Goal: Task Accomplishment & Management: Complete application form

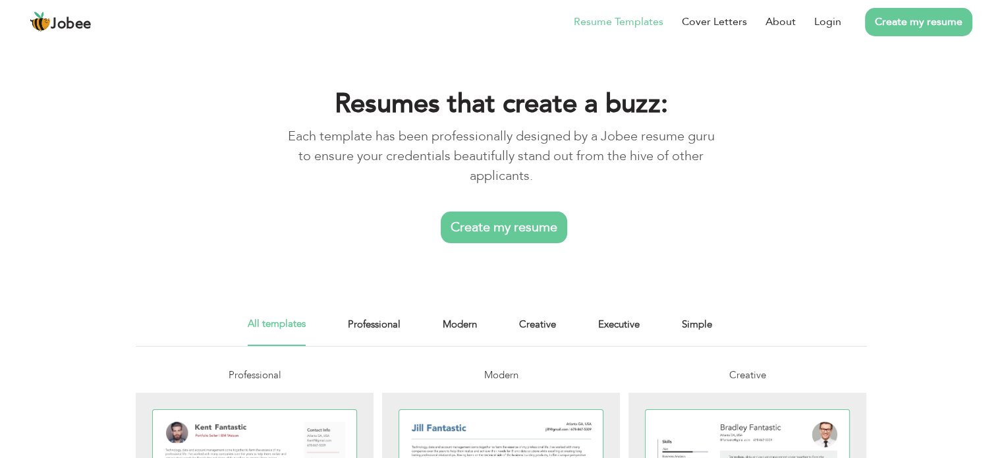
click at [497, 223] on link "Create my resume" at bounding box center [504, 227] width 126 height 32
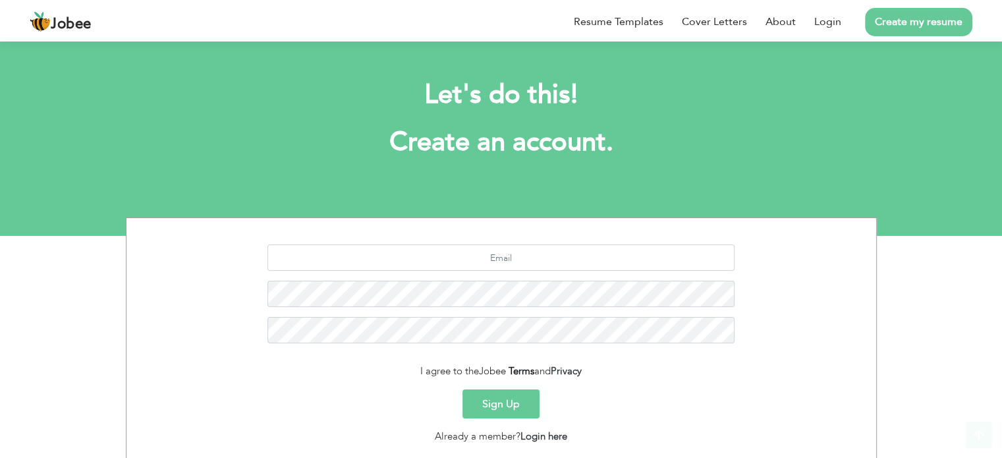
scroll to position [88, 0]
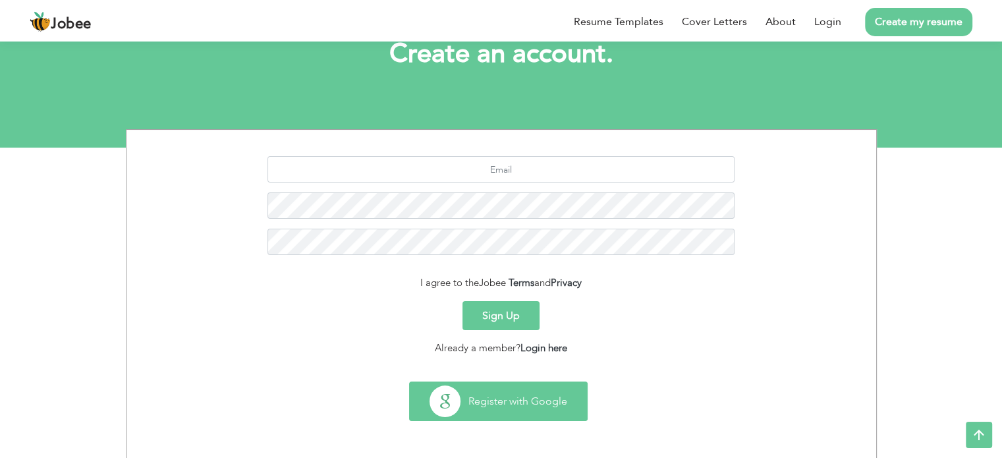
click at [530, 394] on button "Register with Google" at bounding box center [498, 401] width 177 height 38
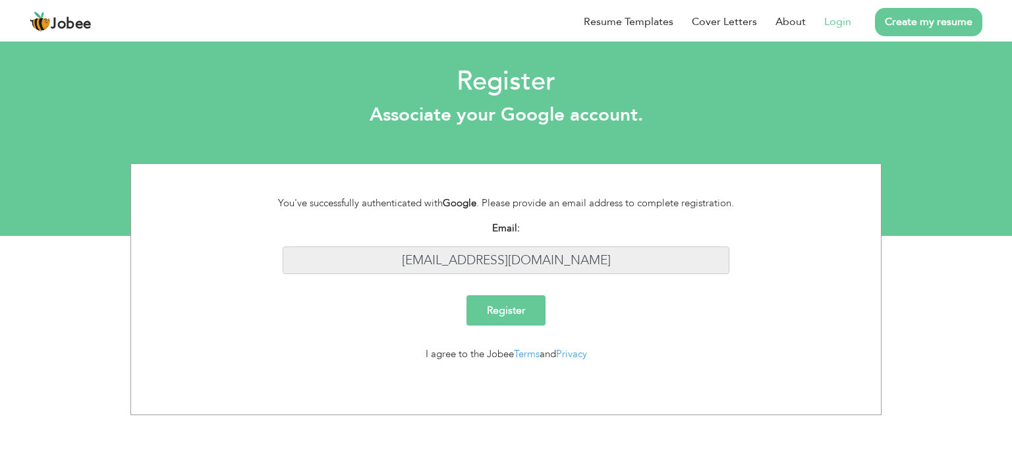
click at [574, 263] on input "shafiseo58@gmail.com" at bounding box center [506, 260] width 447 height 28
click at [574, 263] on input "[EMAIL_ADDRESS][DOMAIN_NAME]" at bounding box center [506, 260] width 447 height 28
click at [567, 262] on input "[EMAIL_ADDRESS][DOMAIN_NAME]" at bounding box center [506, 260] width 447 height 28
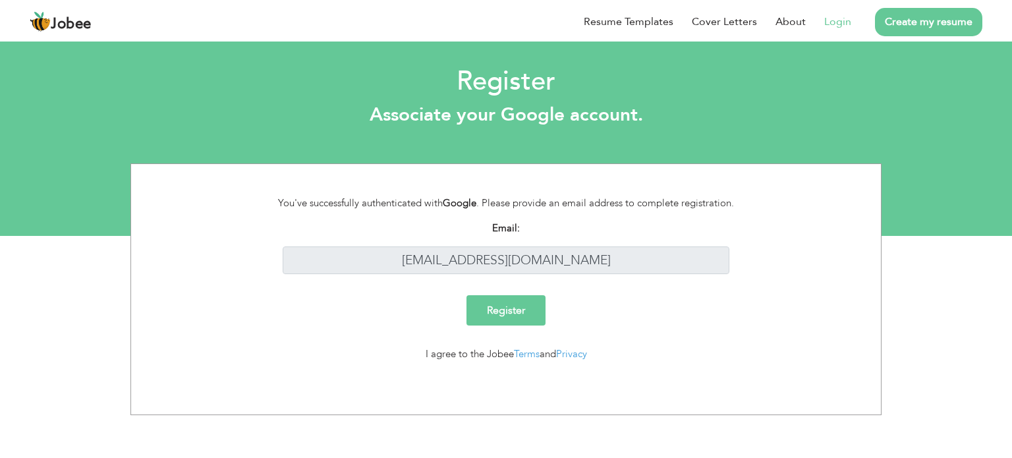
click at [525, 314] on input "Register" at bounding box center [505, 310] width 79 height 30
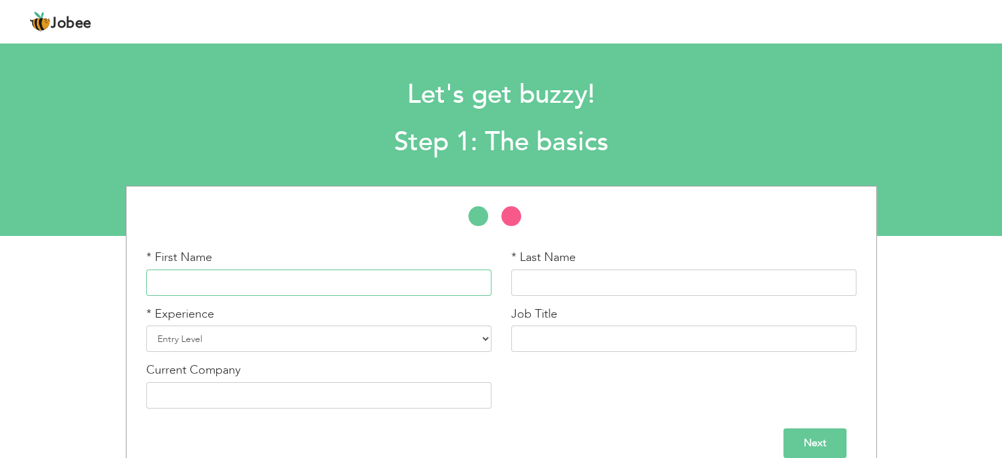
click at [293, 287] on input "text" at bounding box center [318, 282] width 345 height 26
type input "Areeba"
click at [527, 283] on input "text" at bounding box center [683, 282] width 345 height 26
type input "Fiaz"
click at [323, 341] on select "Entry Level Less than 1 Year 1 Year 2 Years 3 Years 4 Years 5 Years 6 Years 7 Y…" at bounding box center [318, 338] width 345 height 26
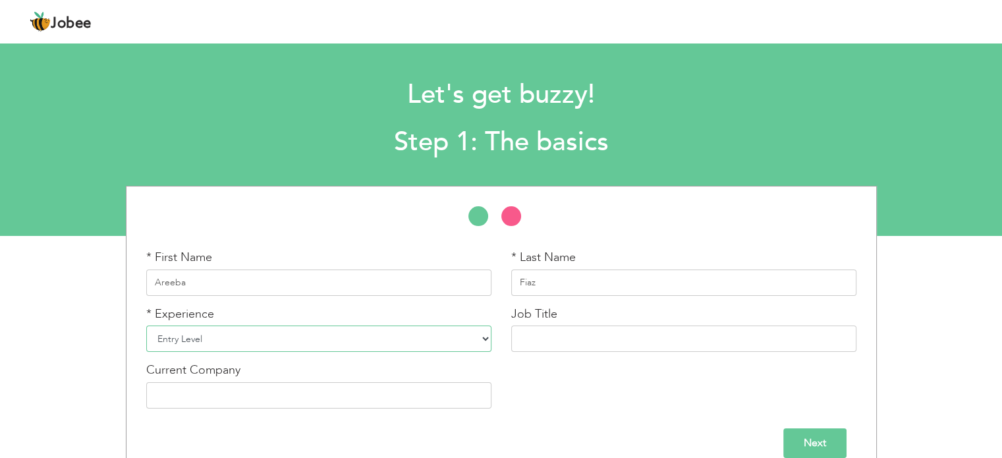
select select "2"
click at [146, 325] on select "Entry Level Less than 1 Year 1 Year 2 Years 3 Years 4 Years 5 Years 6 Years 7 Y…" at bounding box center [318, 338] width 345 height 26
click at [537, 334] on input "text" at bounding box center [683, 338] width 345 height 26
type input "S"
paste input "SEO Executive"
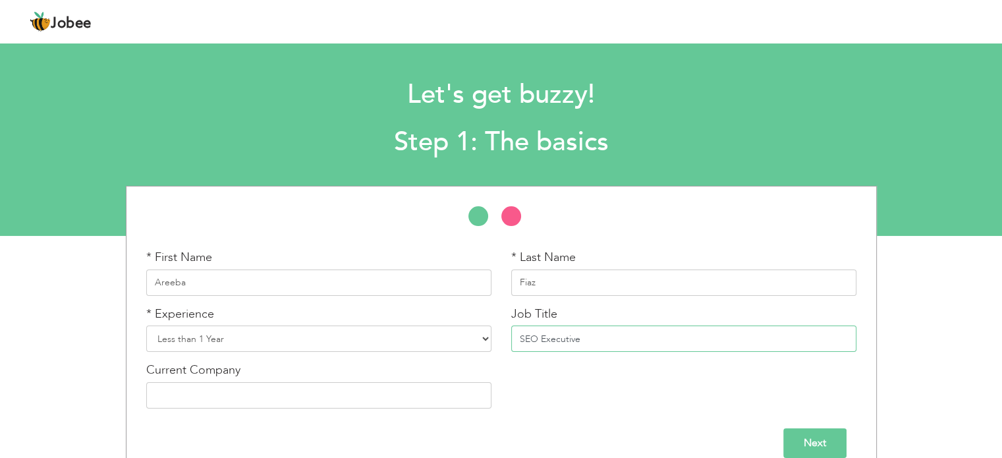
type input "SEO Executive"
click at [266, 397] on input "text" at bounding box center [318, 395] width 345 height 26
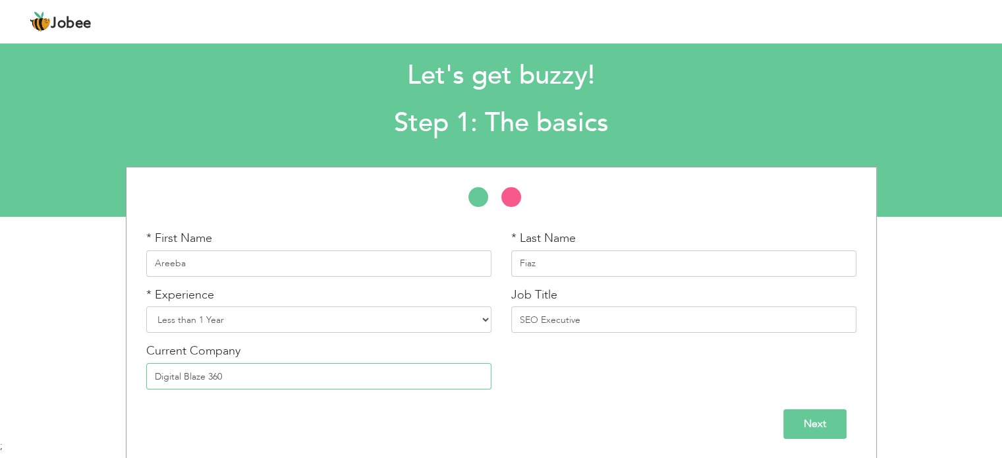
type input "Digital Blaze 360"
click at [801, 426] on input "Next" at bounding box center [814, 424] width 63 height 30
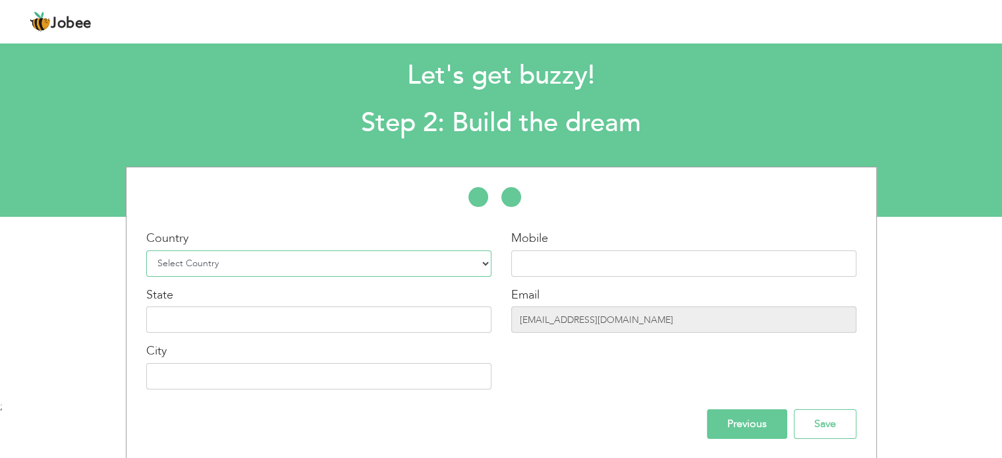
click at [364, 260] on select "Select Country Afghanistan Albania Algeria American Samoa Andorra Angola Anguil…" at bounding box center [318, 263] width 345 height 26
select select "166"
click at [364, 260] on select "Select Country Afghanistan Albania Algeria American Samoa Andorra Angola Anguil…" at bounding box center [318, 263] width 345 height 26
click at [146, 250] on select "Select Country Afghanistan Albania Algeria American Samoa Andorra Angola Anguil…" at bounding box center [318, 263] width 345 height 26
click at [554, 258] on input "text" at bounding box center [683, 263] width 345 height 26
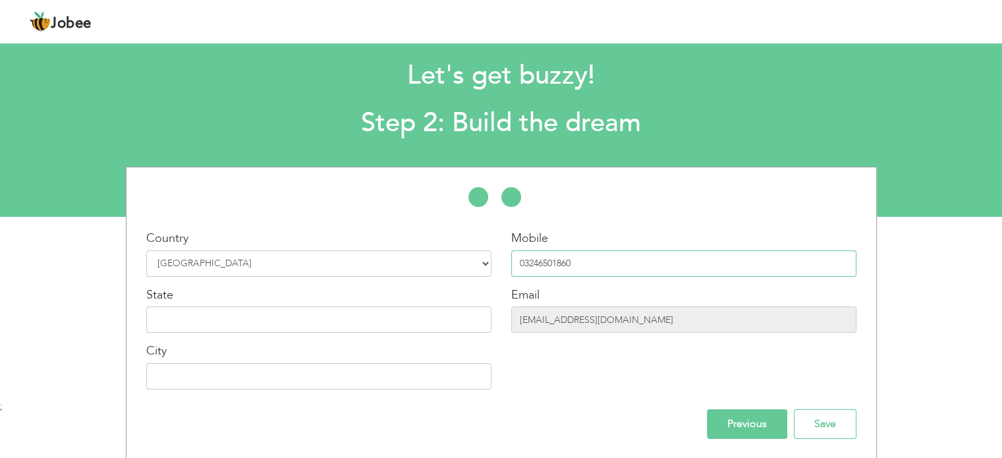
type input "03246501860"
click at [337, 330] on input "text" at bounding box center [318, 319] width 345 height 26
type input "Punjab"
click at [580, 319] on input "shafiseo58@gmail.com" at bounding box center [683, 319] width 345 height 26
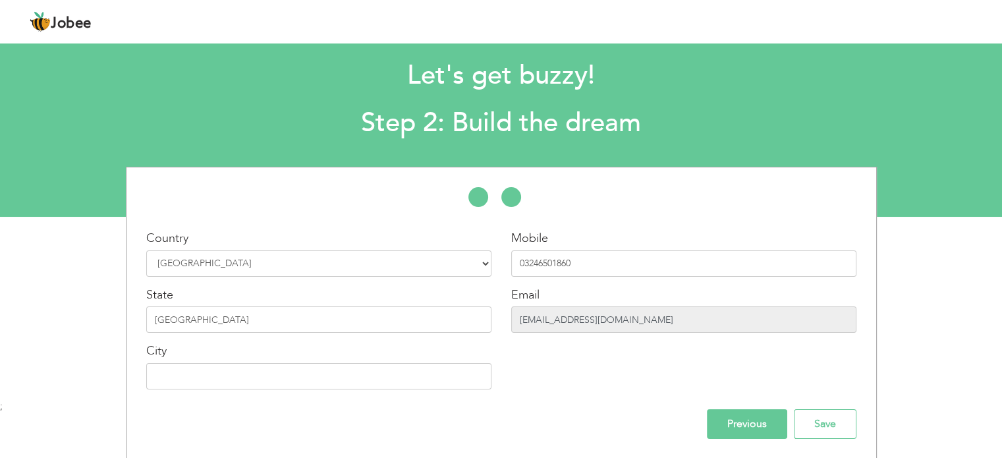
click at [580, 319] on input "[EMAIL_ADDRESS][DOMAIN_NAME]" at bounding box center [683, 319] width 345 height 26
click at [274, 385] on input "text" at bounding box center [318, 376] width 345 height 26
type input "[GEOGRAPHIC_DATA]"
click at [607, 320] on input "[EMAIL_ADDRESS][DOMAIN_NAME]" at bounding box center [683, 319] width 345 height 26
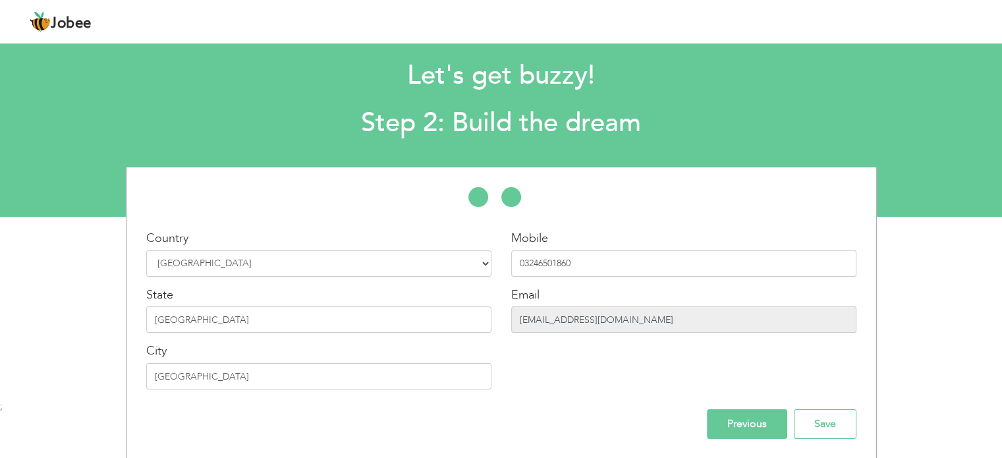
click at [607, 320] on input "[EMAIL_ADDRESS][DOMAIN_NAME]" at bounding box center [683, 319] width 345 height 26
click at [826, 425] on input "Save" at bounding box center [825, 424] width 63 height 30
click at [823, 429] on input "Save" at bounding box center [825, 424] width 63 height 30
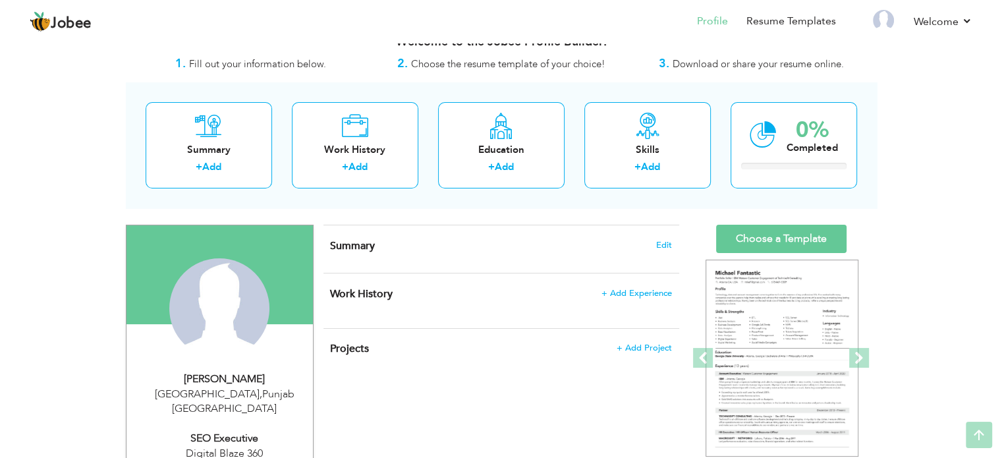
scroll to position [23, 0]
click at [666, 241] on span "Edit" at bounding box center [664, 245] width 16 height 9
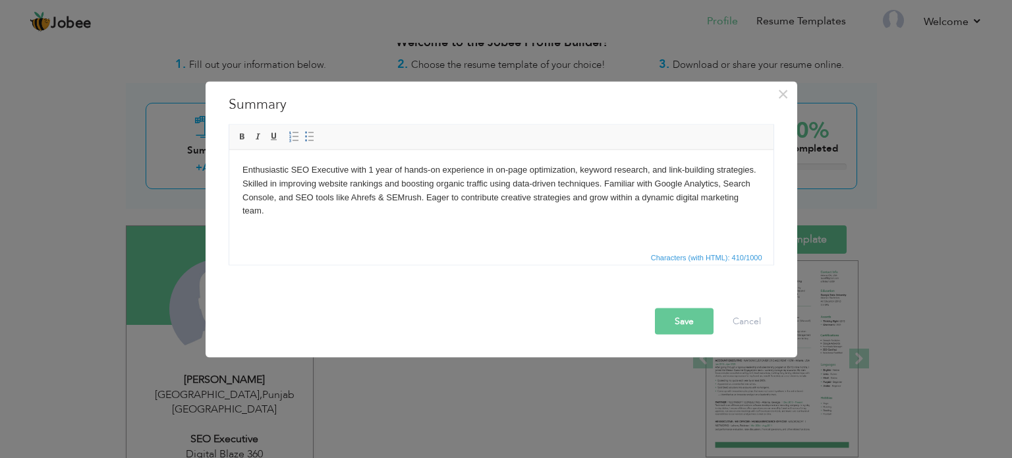
click at [661, 321] on button "Save" at bounding box center [684, 321] width 59 height 26
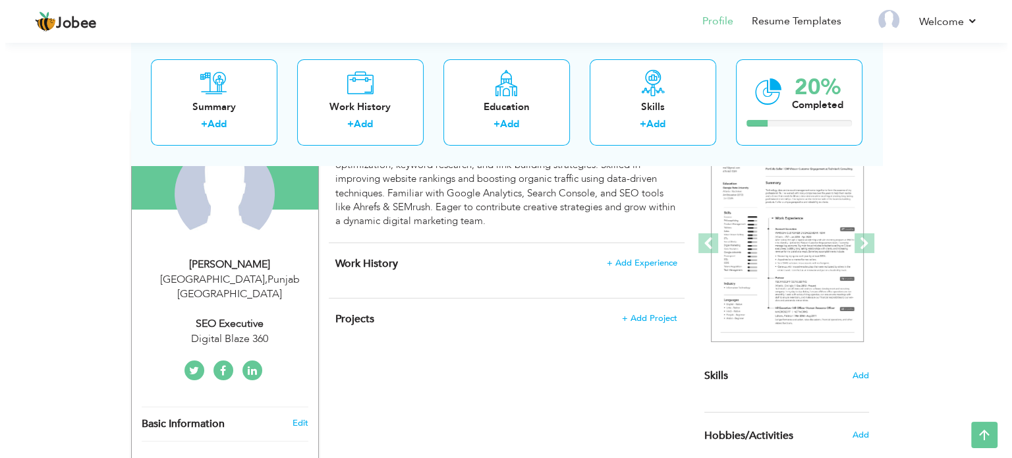
scroll to position [137, 0]
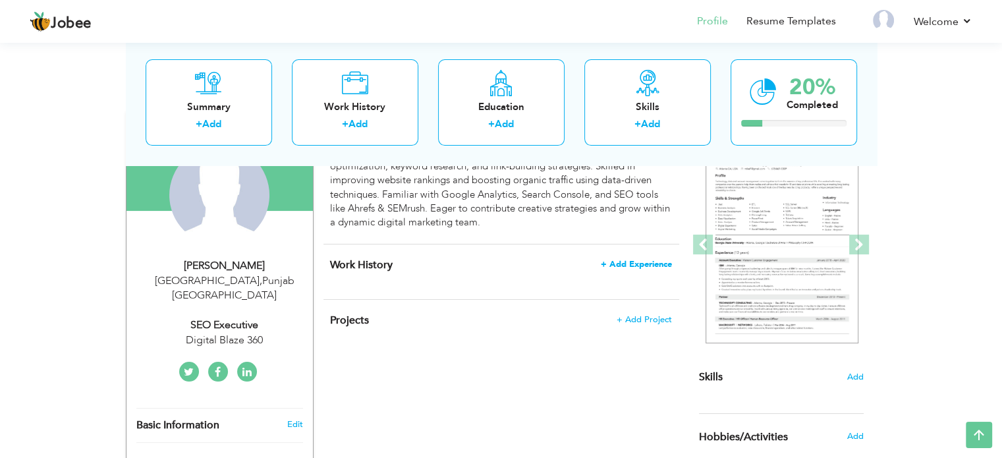
click at [630, 266] on span "+ Add Experience" at bounding box center [636, 264] width 71 height 9
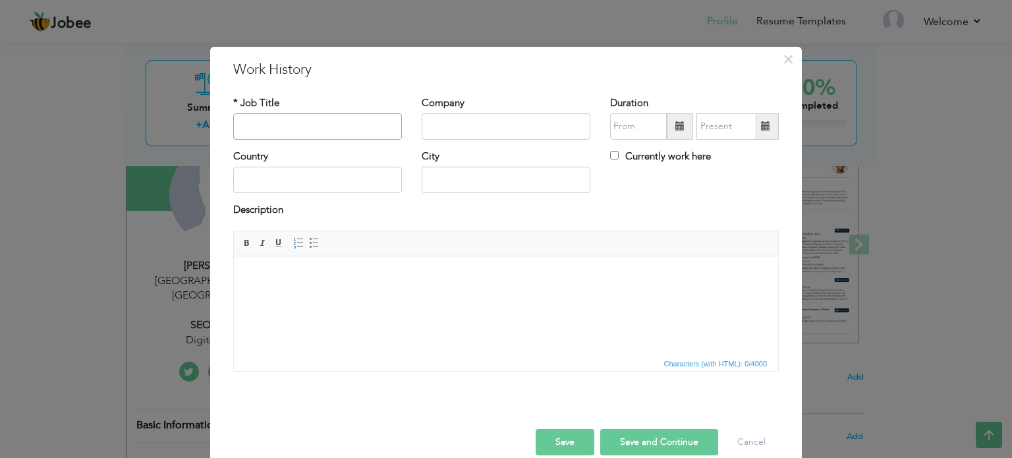
paste input "SEO Executive"
type input "SEO Executive"
click at [461, 128] on input "text" at bounding box center [506, 126] width 169 height 26
type input "Digital Blaze 360"
click at [675, 128] on span at bounding box center [679, 125] width 9 height 9
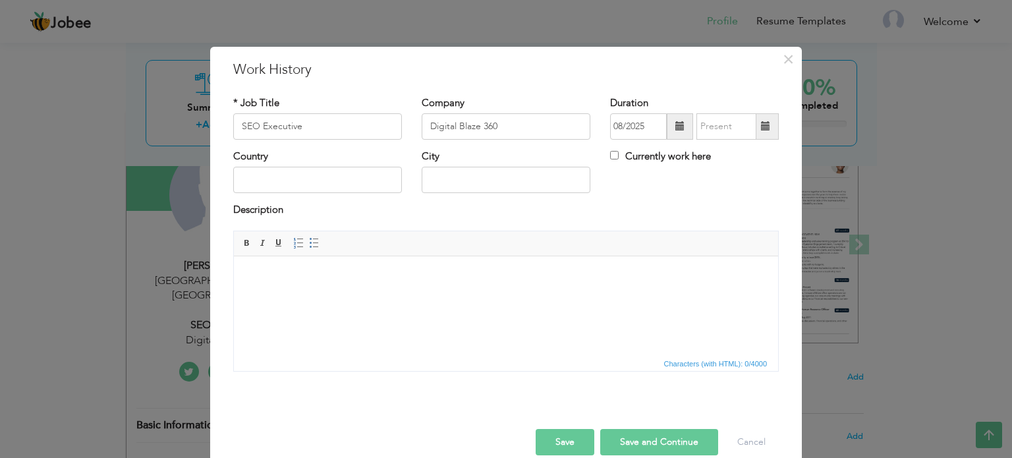
click at [669, 130] on span at bounding box center [680, 126] width 26 height 26
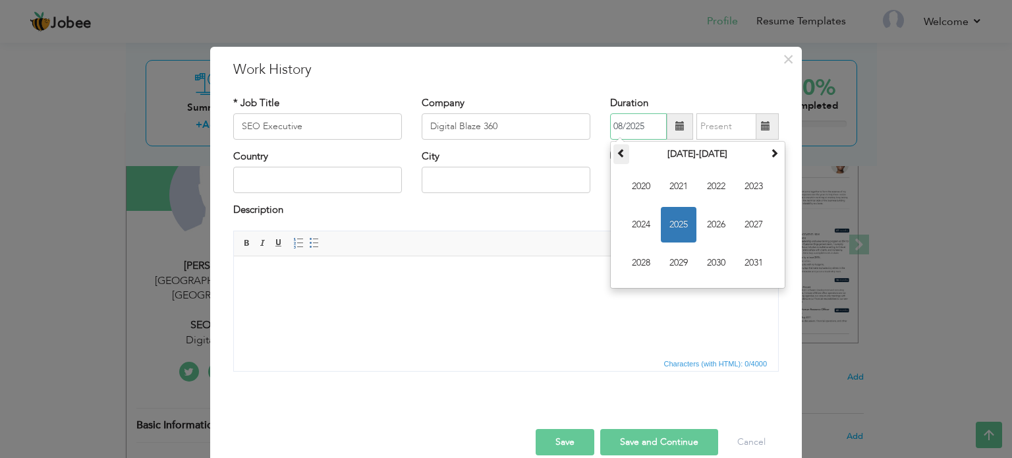
click at [619, 155] on span at bounding box center [621, 152] width 9 height 9
click at [770, 155] on span at bounding box center [774, 152] width 9 height 9
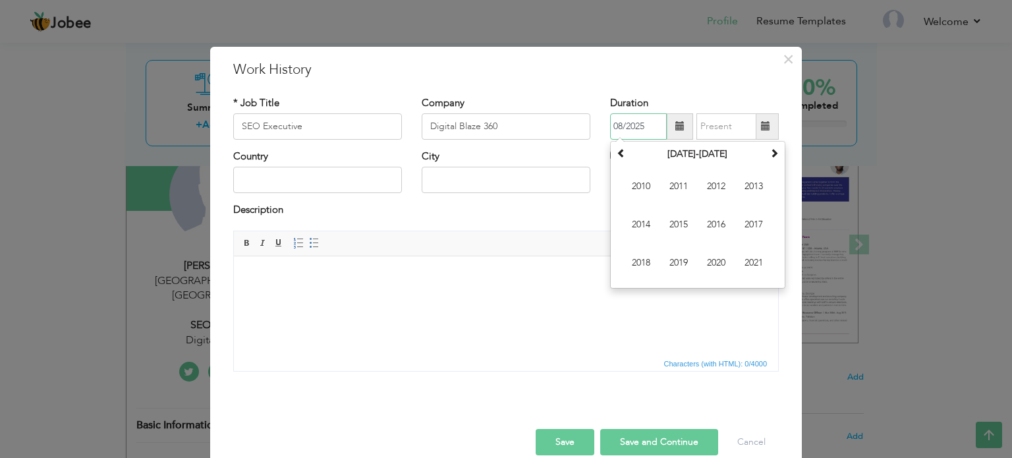
click at [618, 128] on input "08/2025" at bounding box center [638, 126] width 57 height 26
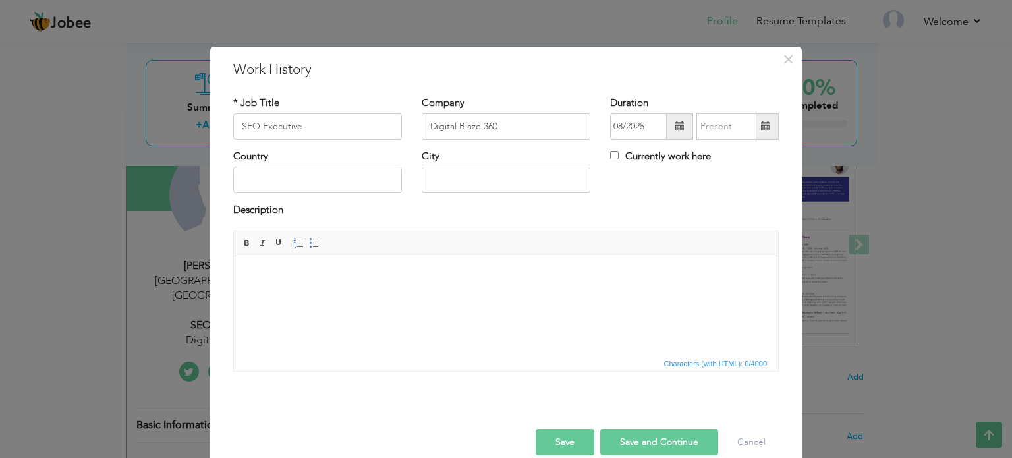
click at [675, 125] on span at bounding box center [679, 125] width 9 height 9
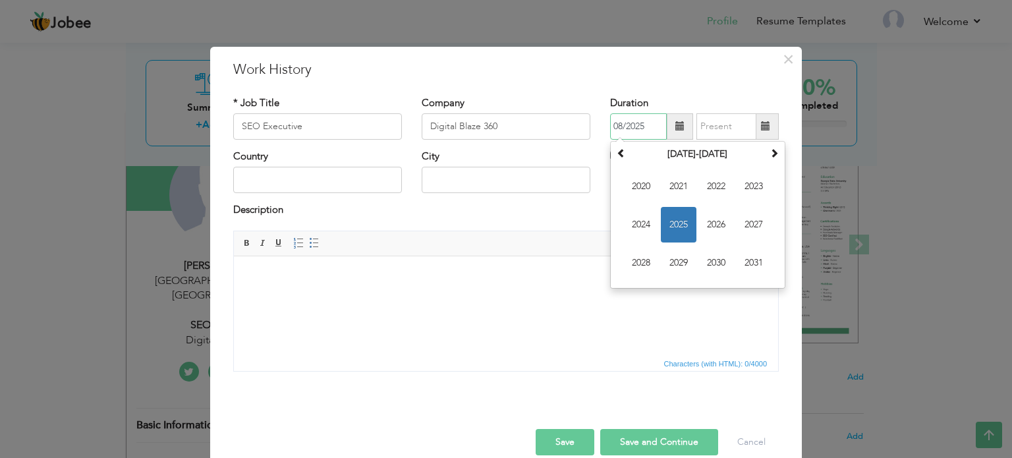
click at [673, 221] on span "2025" at bounding box center [679, 225] width 36 height 36
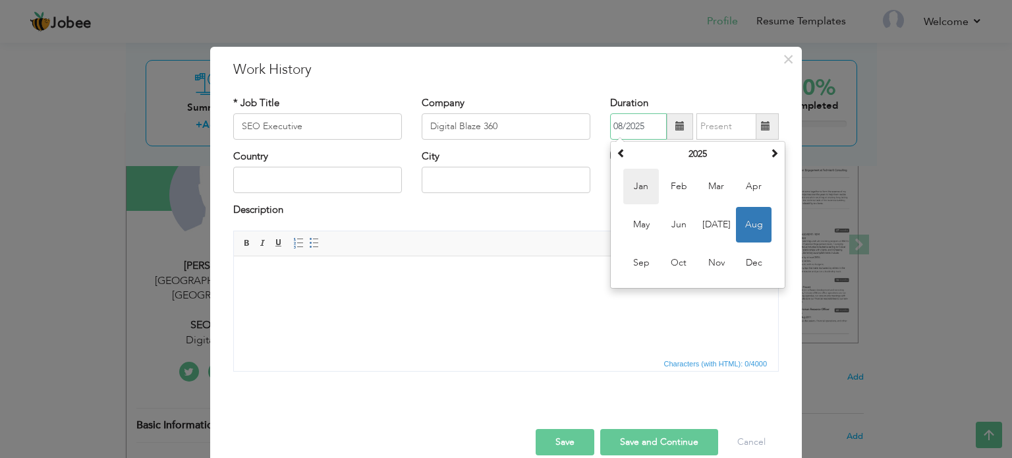
click at [634, 184] on span "Jan" at bounding box center [641, 187] width 36 height 36
type input "01/2025"
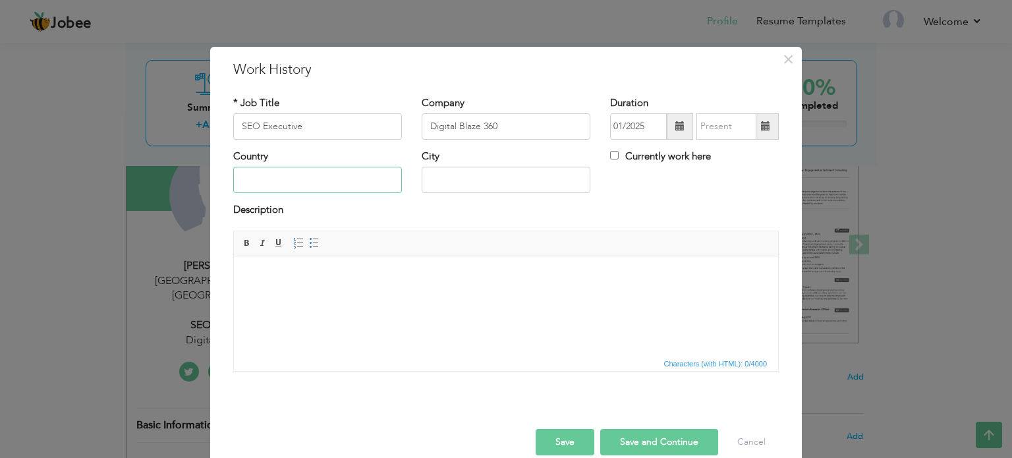
click at [306, 188] on input "text" at bounding box center [317, 180] width 169 height 26
type input "[GEOGRAPHIC_DATA]"
click at [448, 178] on input "text" at bounding box center [506, 180] width 169 height 26
type input "[GEOGRAPHIC_DATA]"
click at [373, 296] on html at bounding box center [506, 276] width 544 height 40
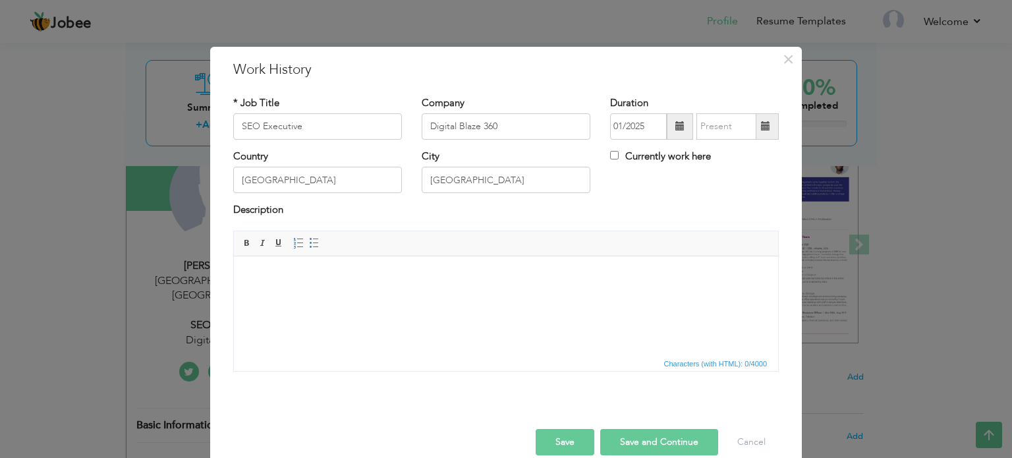
click at [343, 292] on html at bounding box center [506, 276] width 544 height 40
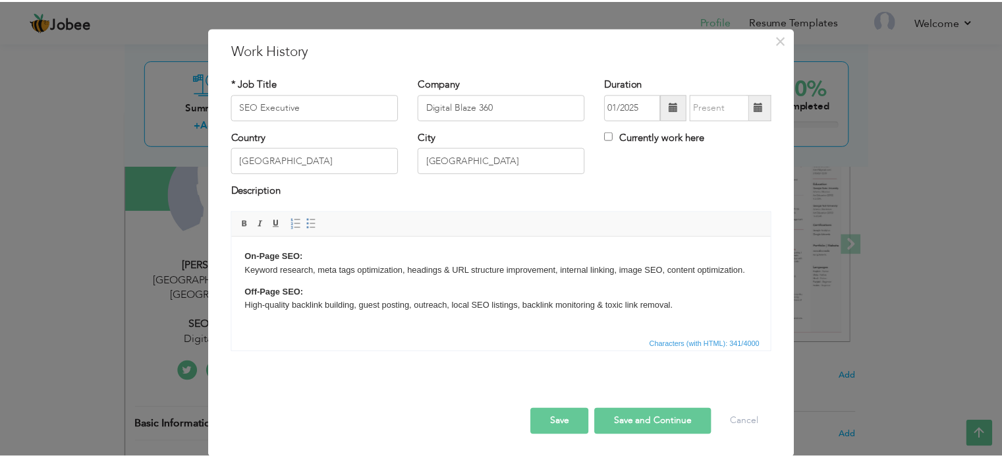
scroll to position [19, 0]
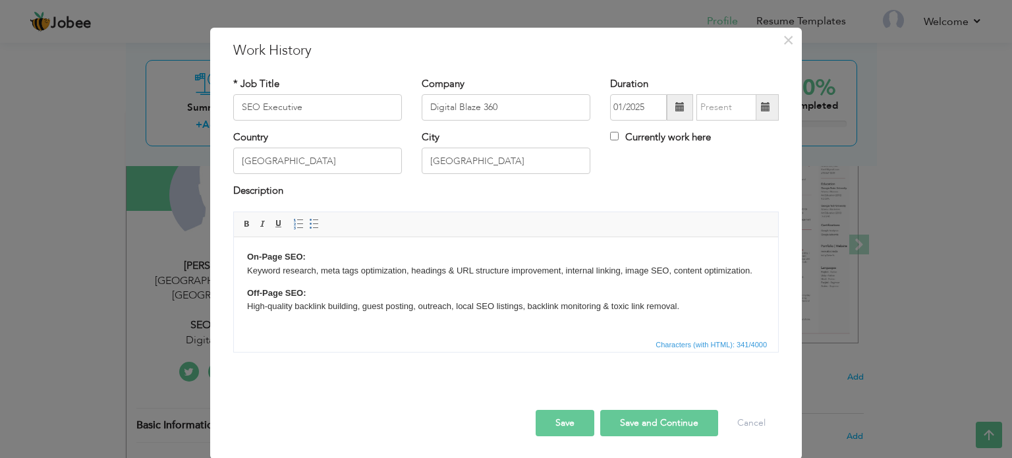
click at [567, 419] on button "Save" at bounding box center [565, 423] width 59 height 26
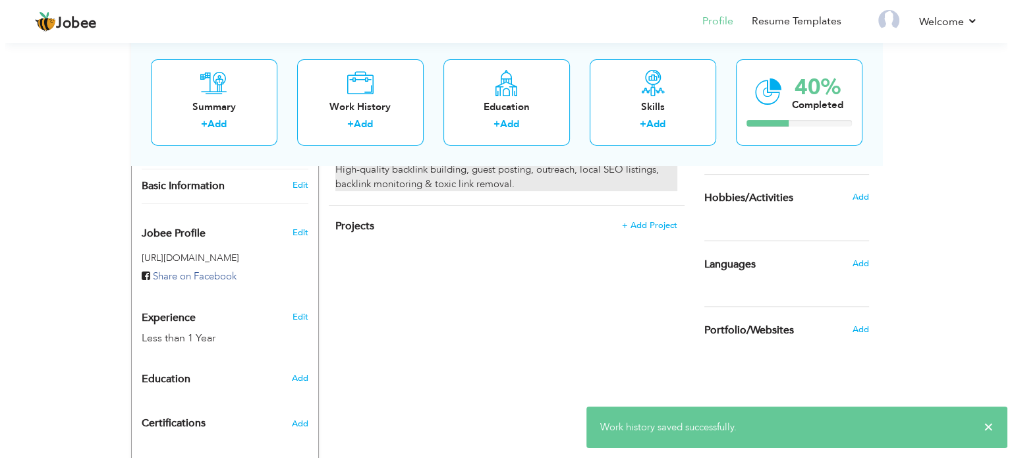
scroll to position [374, 0]
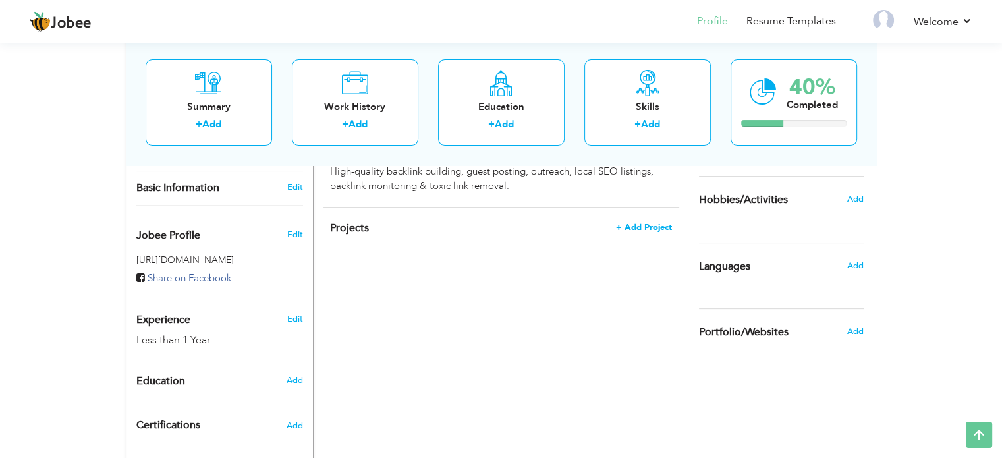
click at [638, 223] on span "+ Add Project" at bounding box center [644, 227] width 56 height 9
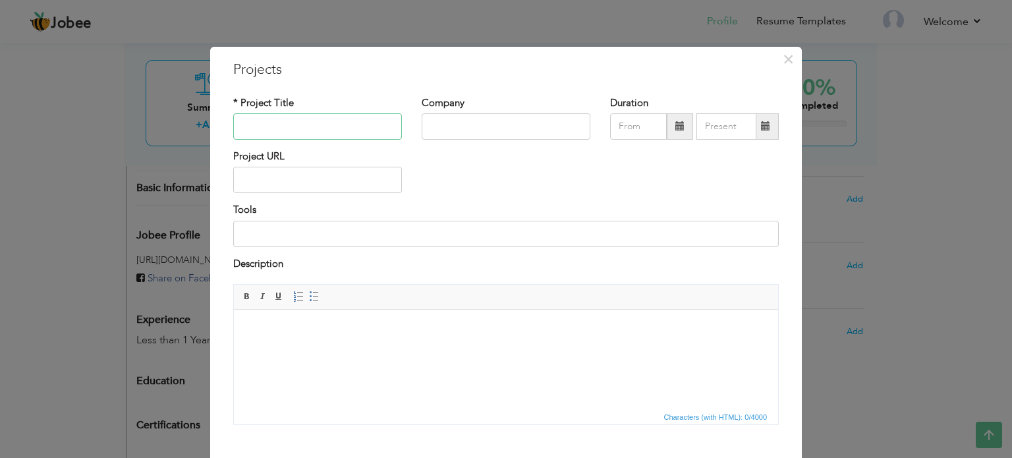
click at [261, 125] on input "text" at bounding box center [317, 126] width 169 height 26
type input "Izel Apparel"
click at [445, 129] on input "text" at bounding box center [506, 126] width 169 height 26
type input "Digital Blaze 360"
click at [675, 127] on span at bounding box center [679, 125] width 9 height 9
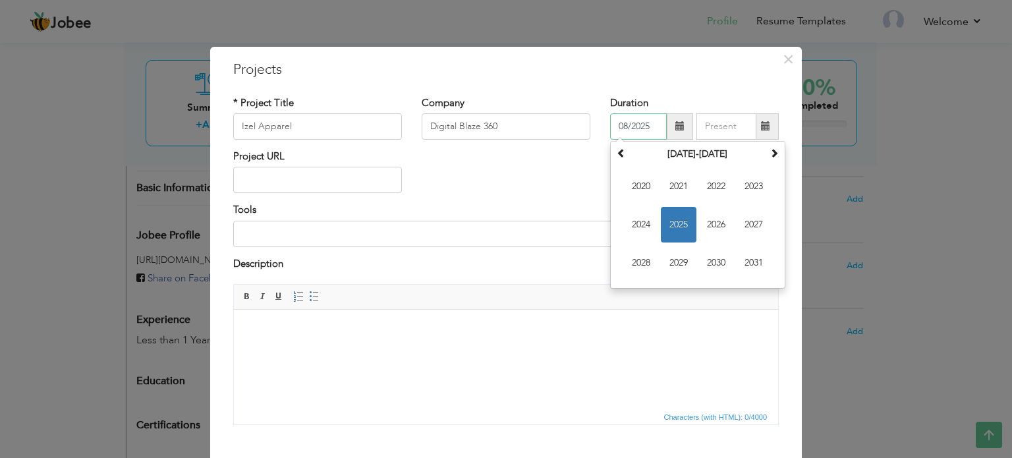
click at [675, 231] on span "2025" at bounding box center [679, 225] width 36 height 36
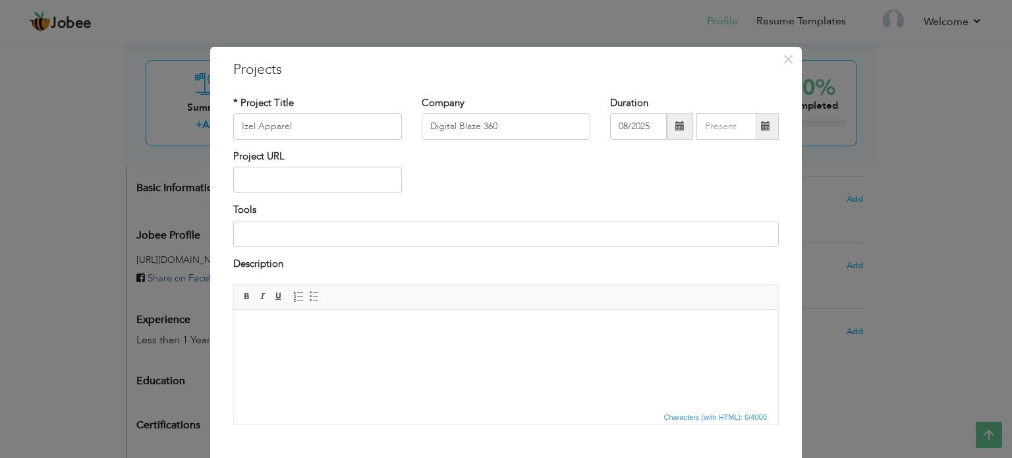
click at [675, 127] on span at bounding box center [679, 125] width 9 height 9
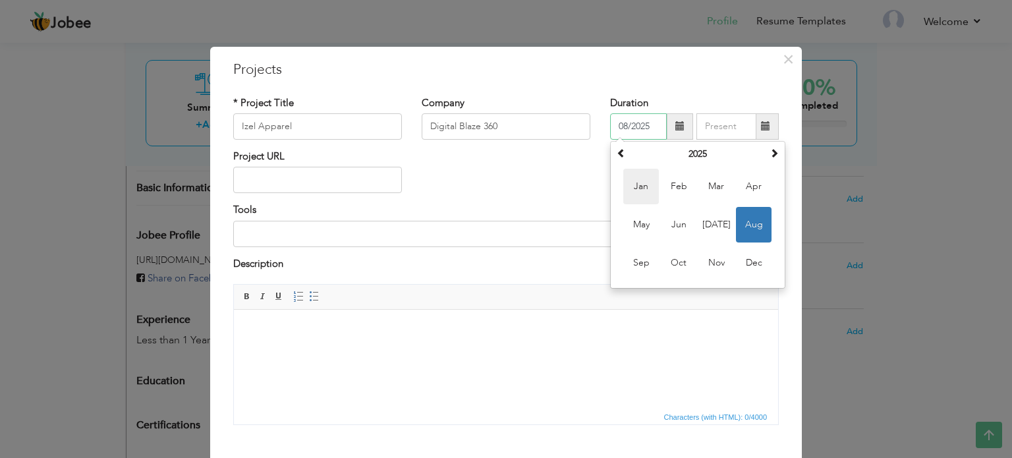
click at [641, 186] on span "Jan" at bounding box center [641, 187] width 36 height 36
type input "01/2025"
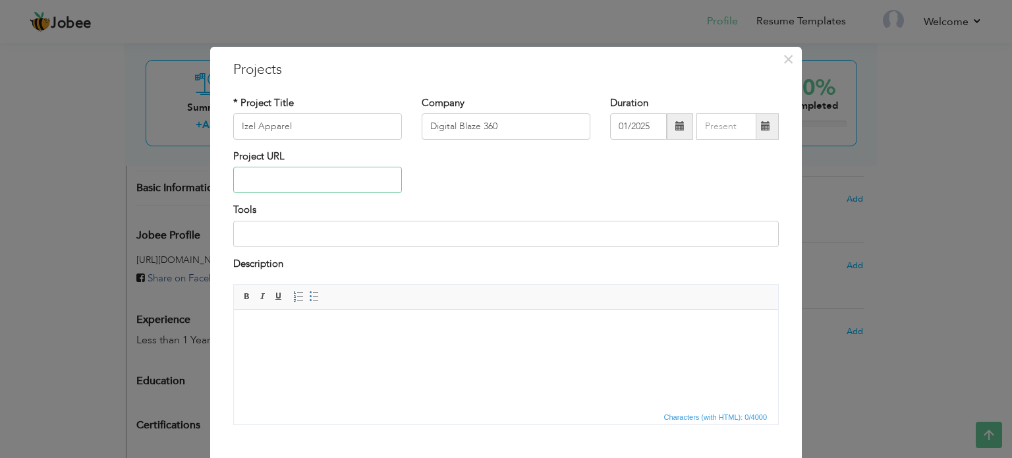
click at [331, 179] on input "text" at bounding box center [317, 180] width 169 height 26
paste input "[URL][DOMAIN_NAME]"
type input "[URL][DOMAIN_NAME]"
click at [285, 237] on input at bounding box center [506, 234] width 546 height 26
paste input "Google Search Console, Ahrefs, SEMrush, Screaming Frog, Google Data Studio."
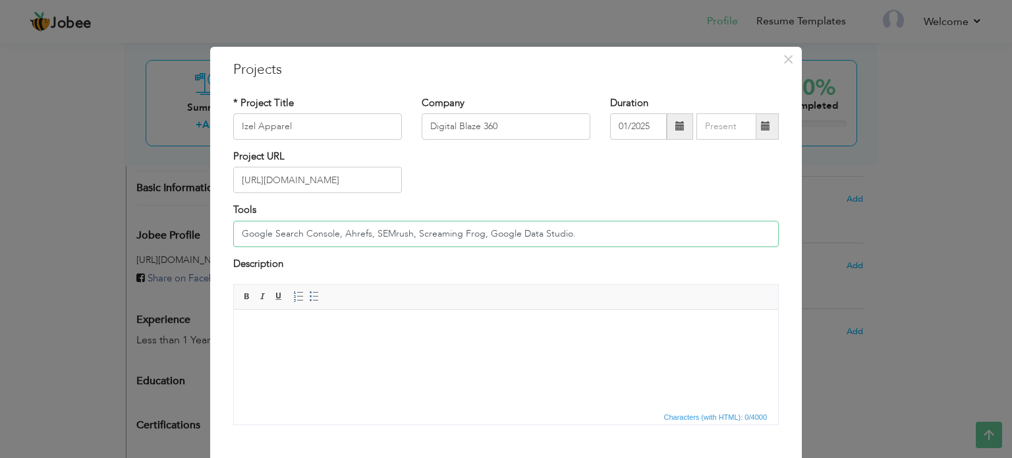
type input "Google Search Console, Ahrefs, SEMrush, Screaming Frog, Google Data Studio."
click at [325, 350] on html at bounding box center [506, 330] width 544 height 40
paste body
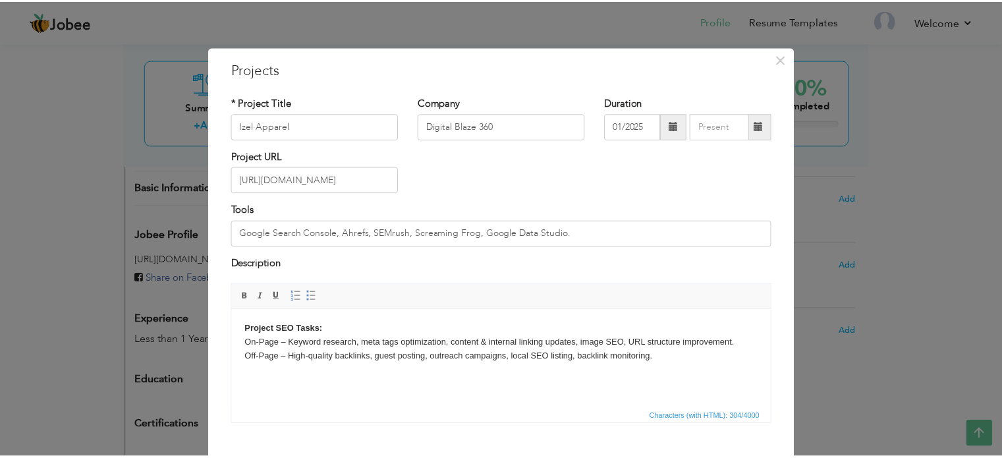
scroll to position [73, 0]
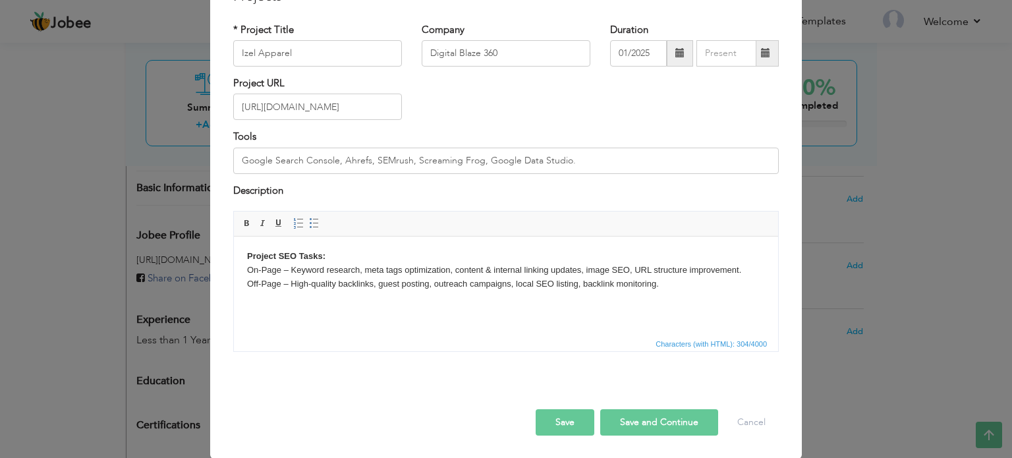
click at [552, 424] on button "Save" at bounding box center [565, 422] width 59 height 26
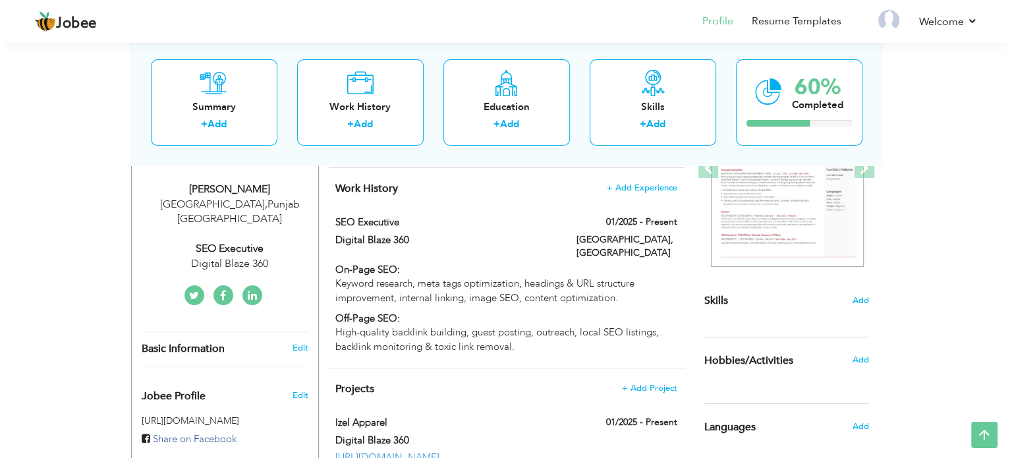
scroll to position [216, 0]
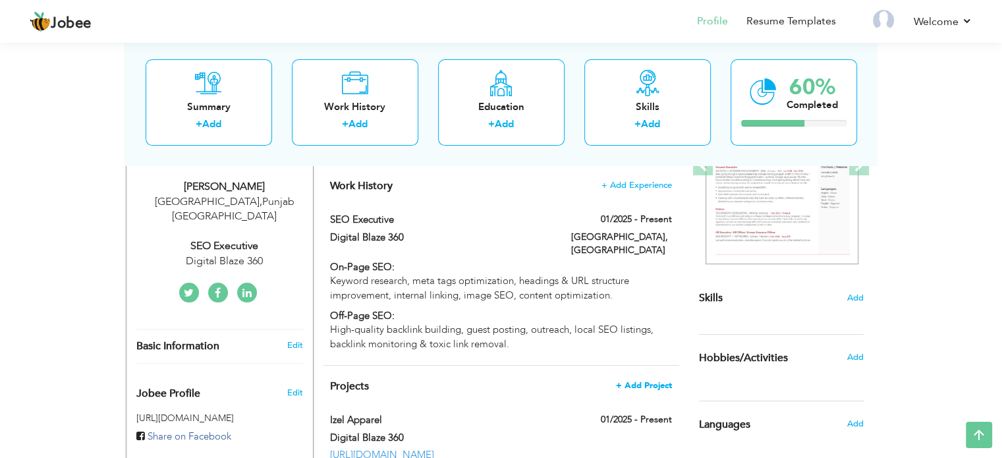
click at [644, 381] on span "+ Add Project" at bounding box center [644, 385] width 56 height 9
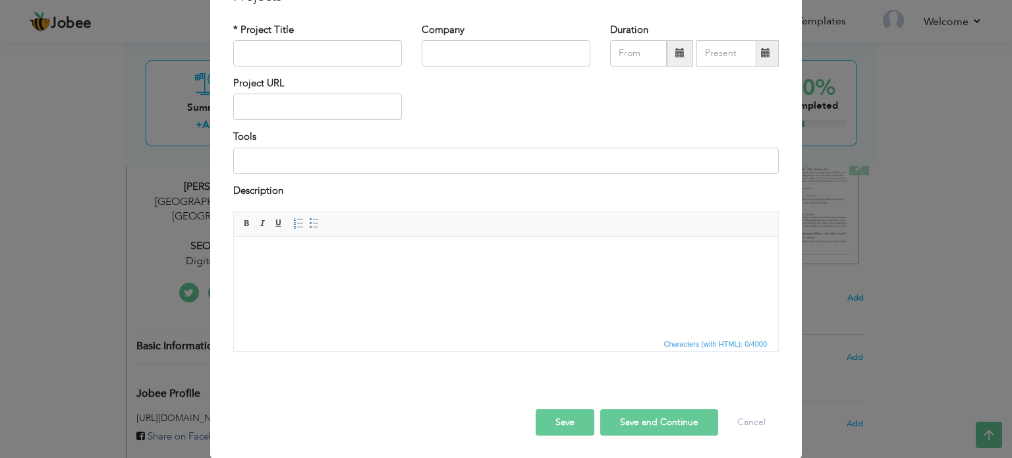
scroll to position [0, 0]
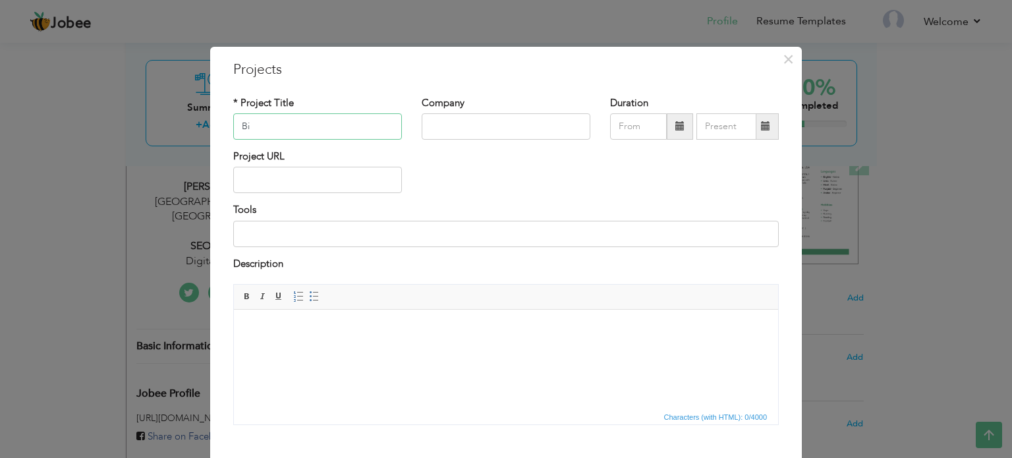
type input "B"
paste input "[PERSON_NAME]"
type input "[PERSON_NAME]"
click at [446, 128] on input "text" at bounding box center [506, 126] width 169 height 26
type input "Digital Blaze 360"
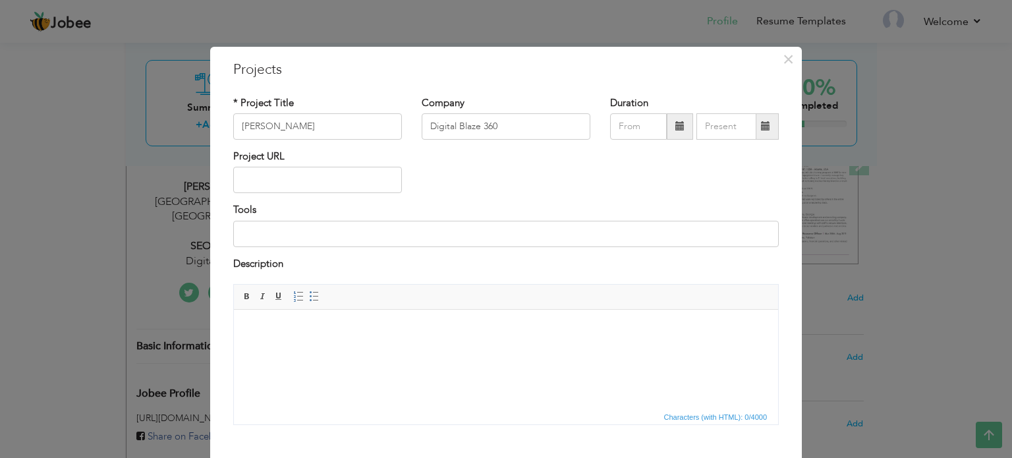
click at [675, 130] on span at bounding box center [679, 125] width 9 height 9
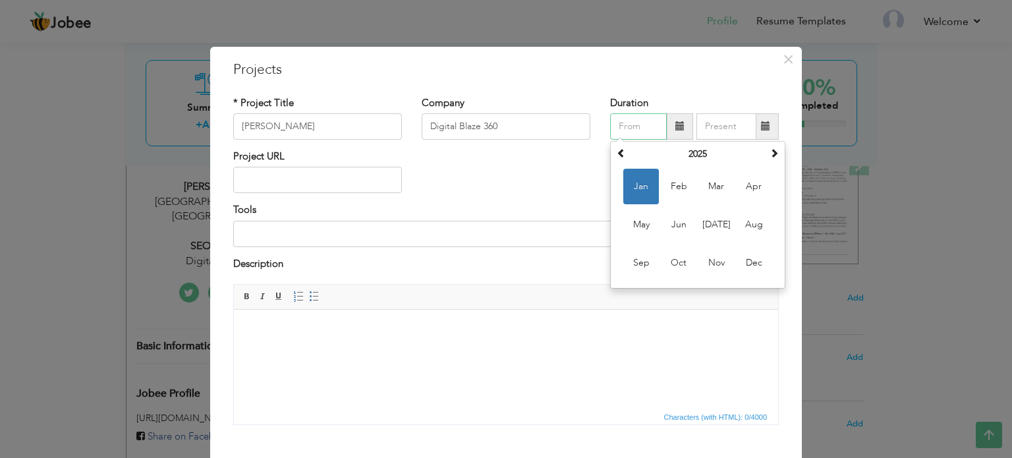
click at [645, 184] on span "Jan" at bounding box center [641, 187] width 36 height 36
type input "01/2025"
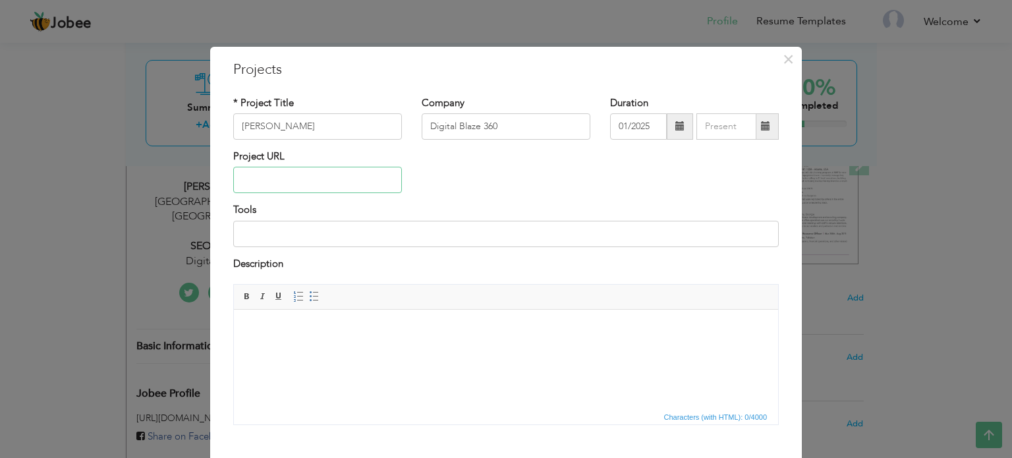
click at [298, 184] on input "text" at bounding box center [317, 180] width 169 height 26
paste input "[URL][DOMAIN_NAME]"
type input "[URL][DOMAIN_NAME]"
click at [298, 244] on input at bounding box center [506, 234] width 546 height 26
type input "Google Search Console, Ahrefs, SEMrush, Screaming Frog, Google Data Studio."
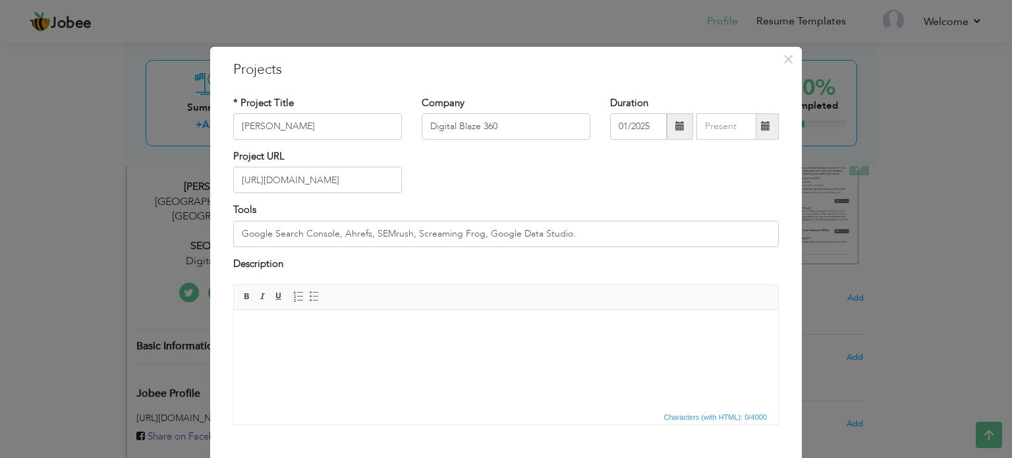
click at [339, 346] on html at bounding box center [506, 330] width 544 height 40
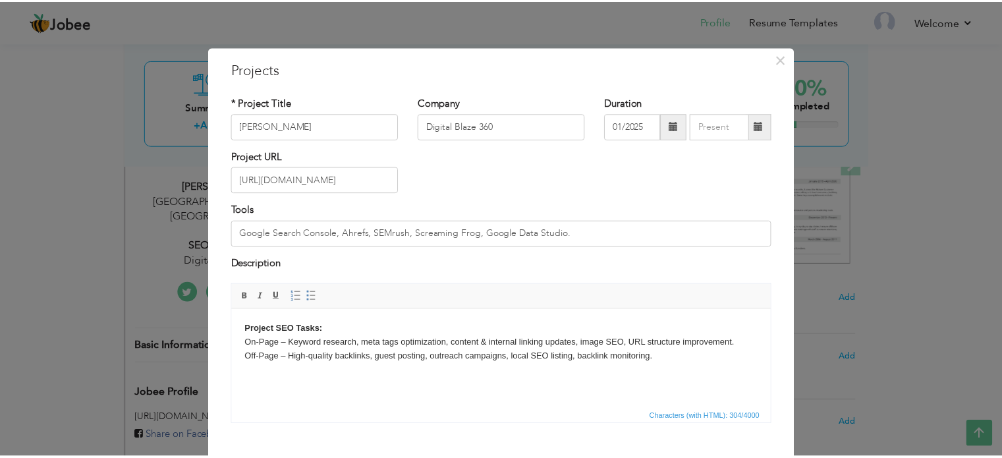
scroll to position [73, 0]
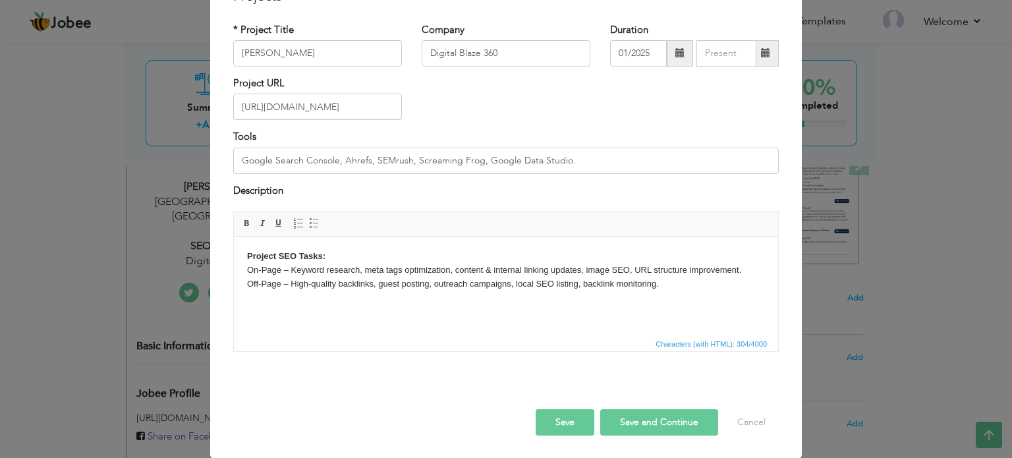
click at [555, 422] on button "Save" at bounding box center [565, 422] width 59 height 26
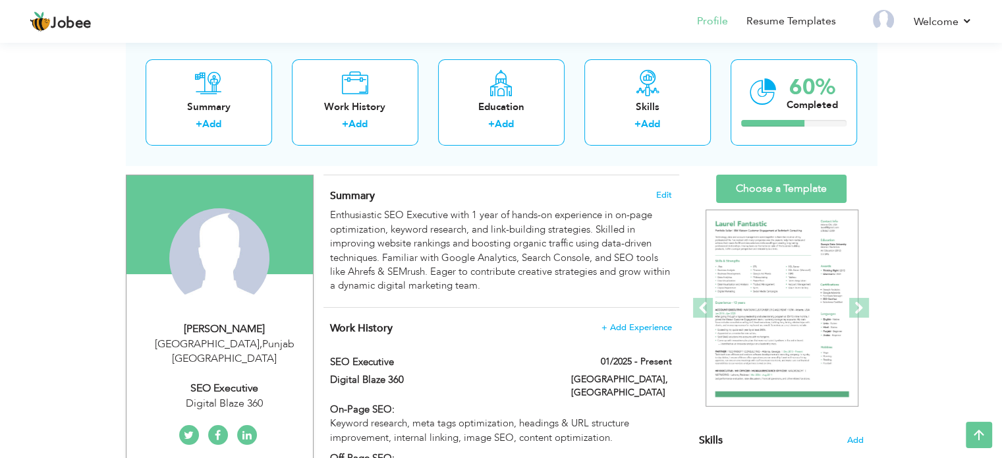
scroll to position [0, 0]
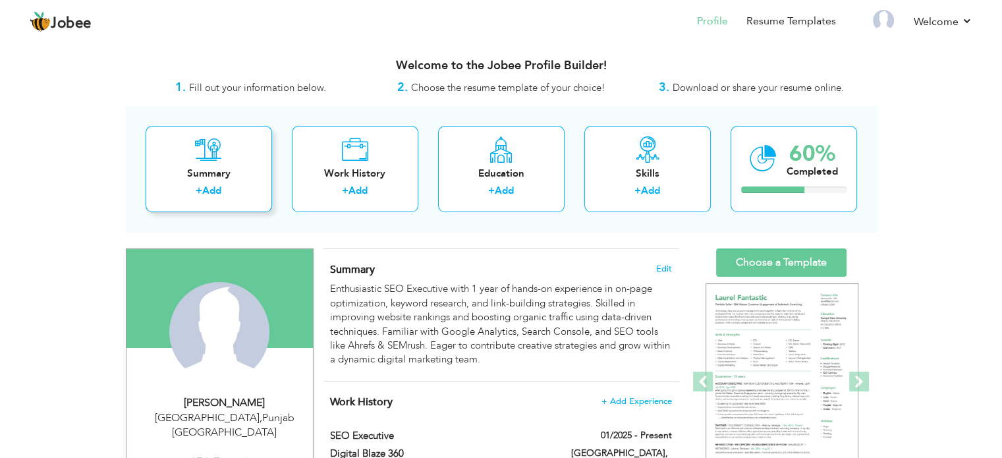
click at [218, 189] on link "Add" at bounding box center [211, 190] width 19 height 13
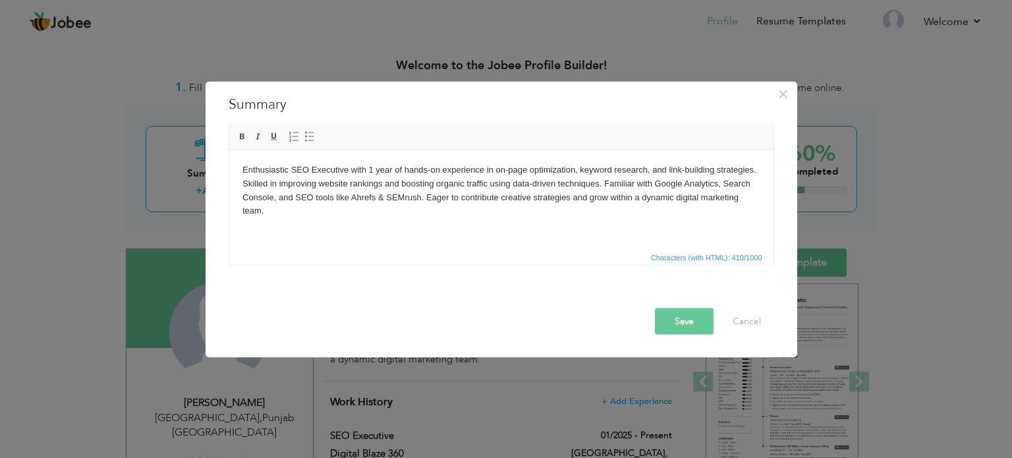
click at [693, 321] on button "Save" at bounding box center [684, 321] width 59 height 26
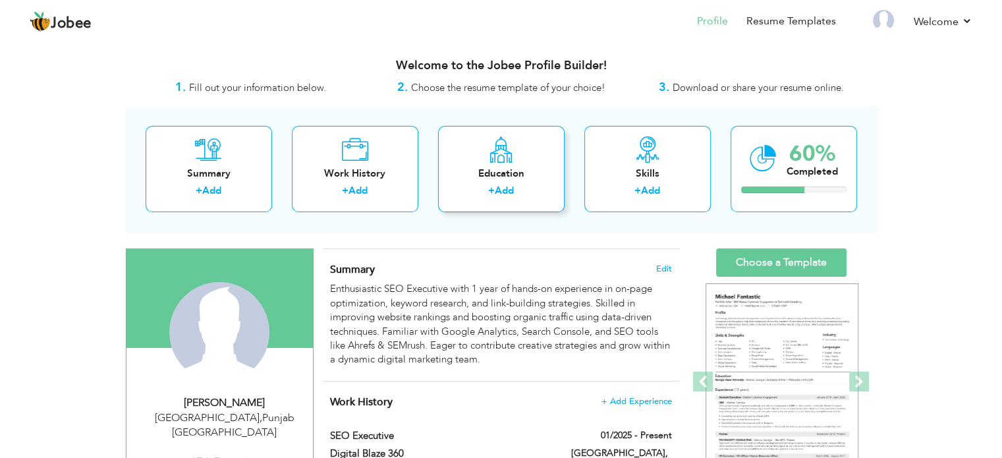
click at [498, 184] on link "Add" at bounding box center [504, 190] width 19 height 13
radio input "true"
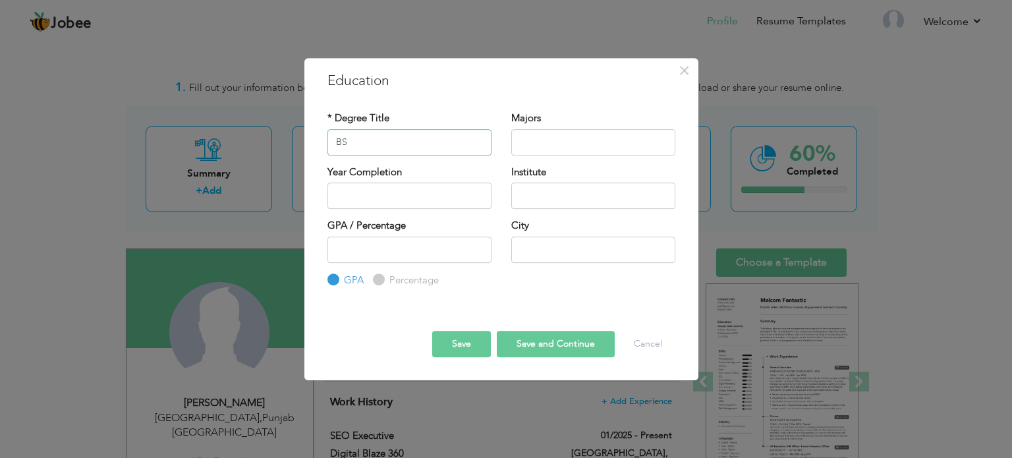
type input "BS"
click at [528, 142] on input "text" at bounding box center [593, 142] width 164 height 26
type input "S"
type input "IT"
type input "2025"
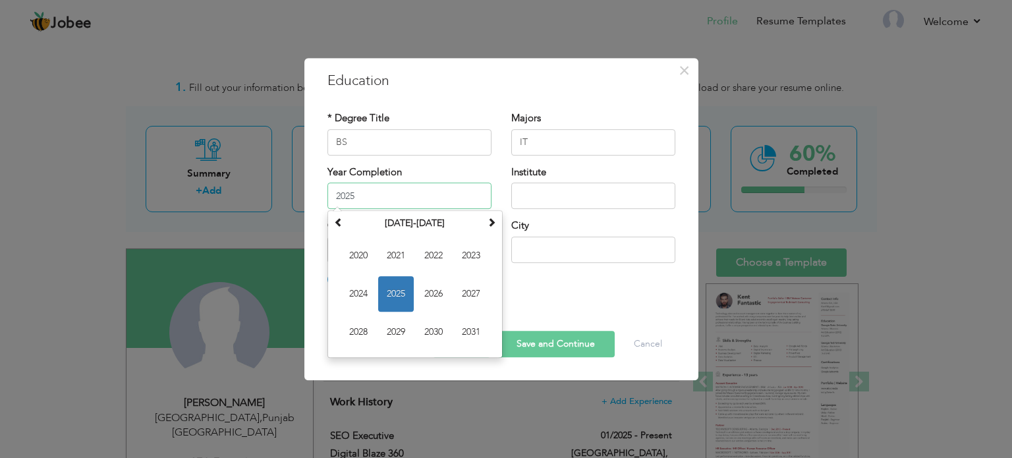
click at [438, 196] on input "2025" at bounding box center [409, 195] width 164 height 26
click at [394, 295] on span "2025" at bounding box center [396, 294] width 36 height 36
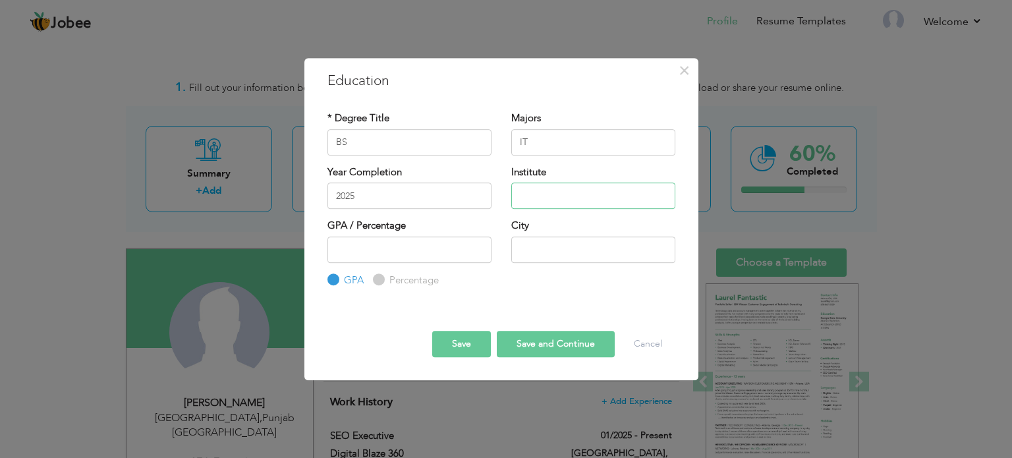
click at [544, 200] on input "text" at bounding box center [593, 195] width 164 height 26
type input "Virtual University"
click at [435, 254] on input "number" at bounding box center [409, 250] width 164 height 26
click at [545, 255] on input "text" at bounding box center [593, 250] width 164 height 26
type input "[GEOGRAPHIC_DATA]"
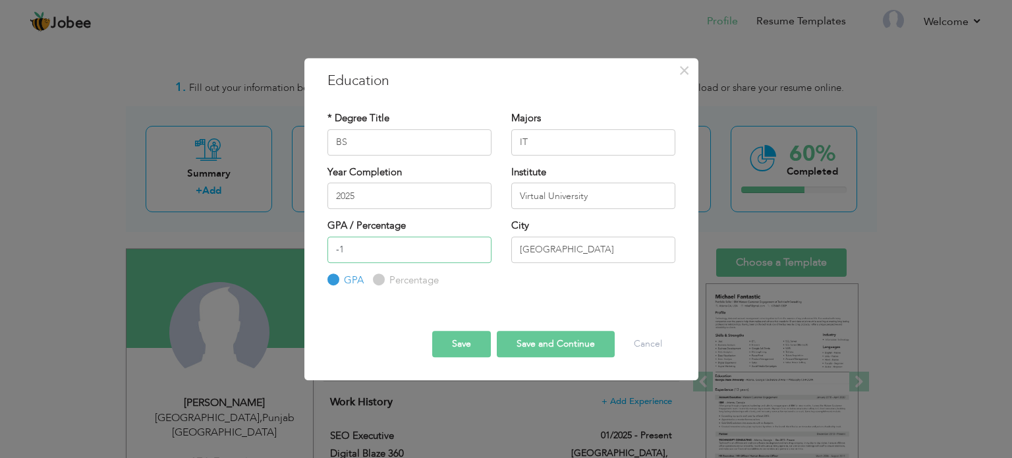
click at [480, 256] on input "-1" at bounding box center [409, 250] width 164 height 26
click at [480, 256] on input "-2" at bounding box center [409, 250] width 164 height 26
click at [477, 245] on input "-1" at bounding box center [409, 250] width 164 height 26
click at [477, 245] on input "0" at bounding box center [409, 250] width 164 height 26
click at [477, 245] on input "1" at bounding box center [409, 250] width 164 height 26
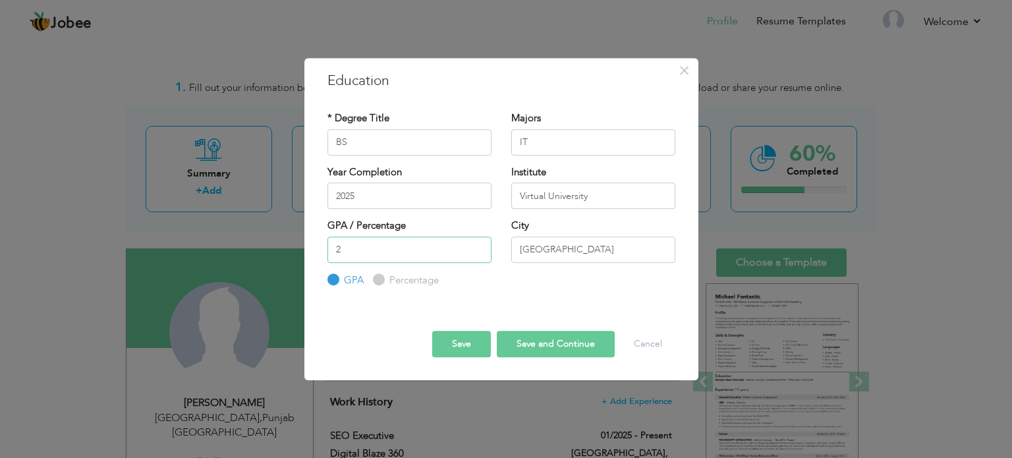
click at [477, 245] on input "2" at bounding box center [409, 250] width 164 height 26
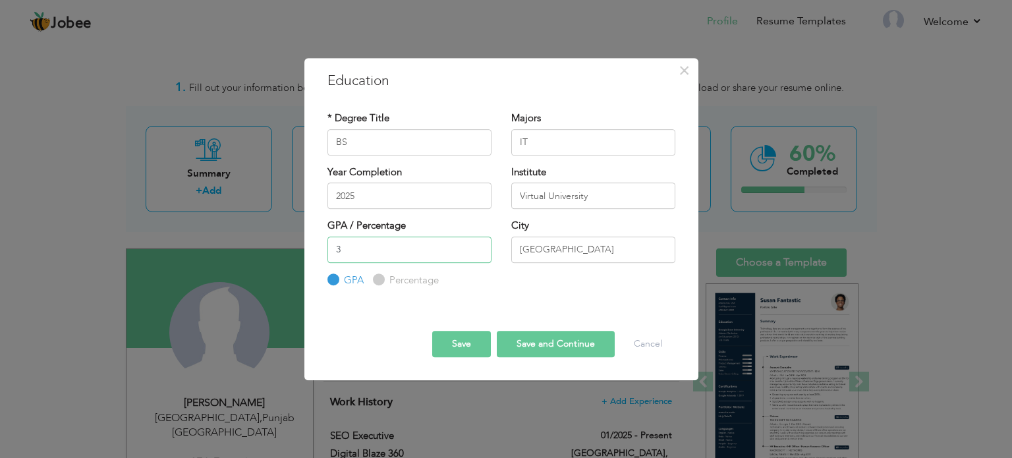
click at [477, 245] on input "3" at bounding box center [409, 250] width 164 height 26
click at [477, 245] on input "4" at bounding box center [409, 250] width 164 height 26
click at [477, 245] on input "5" at bounding box center [409, 250] width 164 height 26
click at [477, 245] on input "6" at bounding box center [409, 250] width 164 height 26
click at [477, 245] on input "7" at bounding box center [409, 250] width 164 height 26
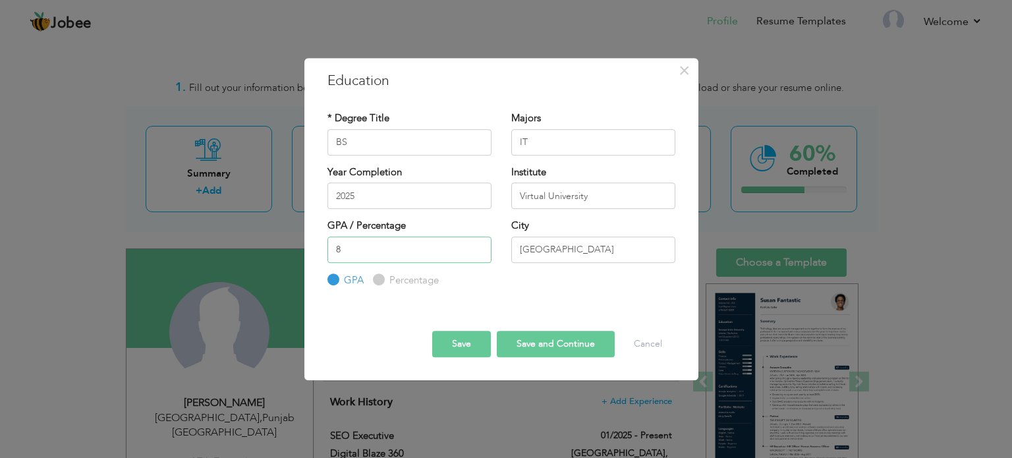
click at [477, 245] on input "8" at bounding box center [409, 250] width 164 height 26
click at [473, 260] on input "8" at bounding box center [409, 250] width 164 height 26
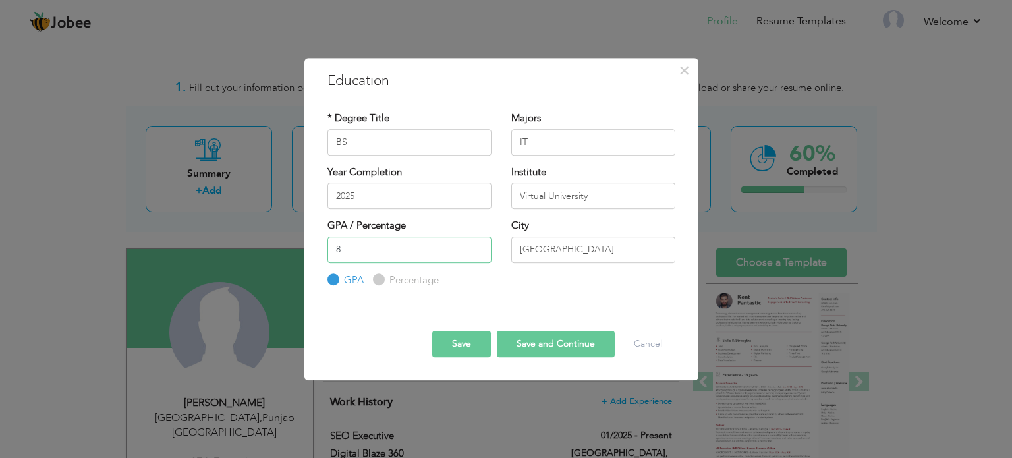
click at [477, 258] on input "8" at bounding box center [409, 250] width 164 height 26
click at [476, 252] on input "7" at bounding box center [409, 250] width 164 height 26
click at [476, 252] on input "6" at bounding box center [409, 250] width 164 height 26
click at [476, 252] on input "5" at bounding box center [409, 250] width 164 height 26
click at [476, 252] on input "4" at bounding box center [409, 250] width 164 height 26
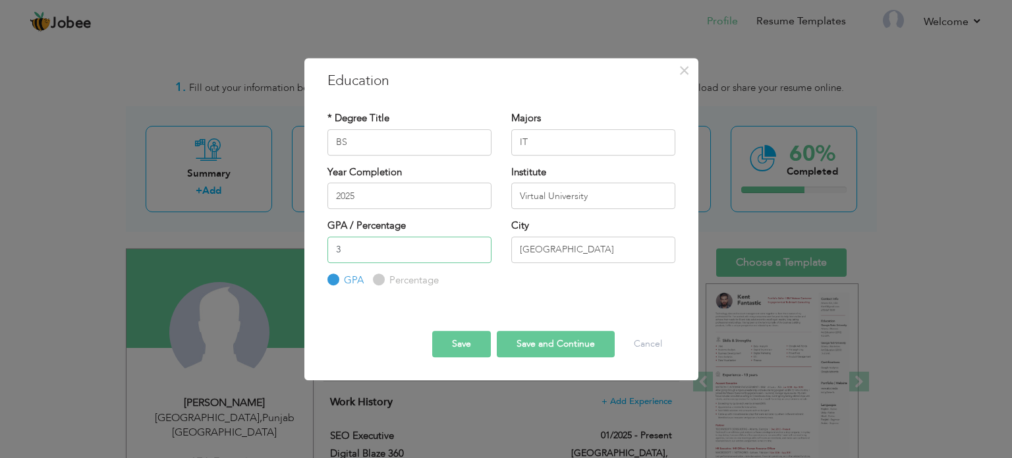
click at [476, 252] on input "3" at bounding box center [409, 250] width 164 height 26
click at [476, 252] on input "2" at bounding box center [409, 250] width 164 height 26
click at [476, 252] on input "1" at bounding box center [409, 250] width 164 height 26
click at [476, 252] on input "0" at bounding box center [409, 250] width 164 height 26
click at [477, 255] on input "-1" at bounding box center [409, 250] width 164 height 26
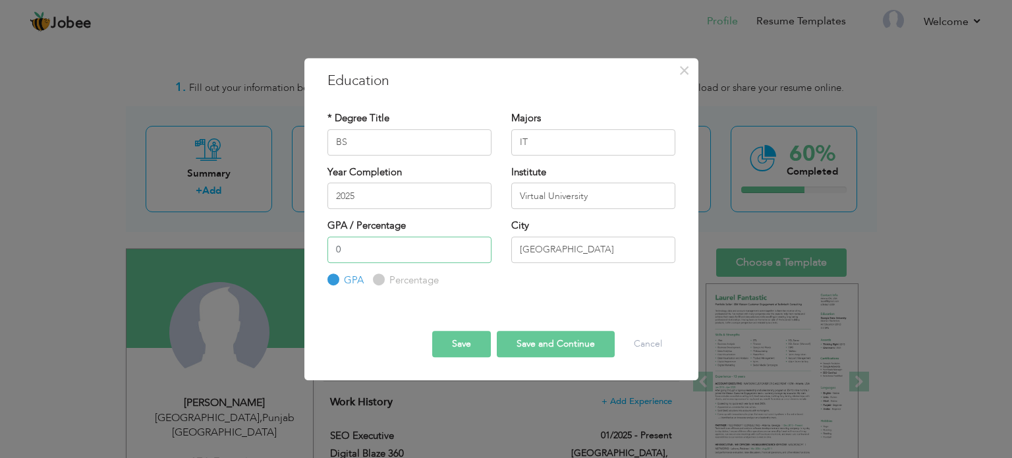
click at [478, 244] on input "0" at bounding box center [409, 250] width 164 height 26
click at [467, 349] on button "Save" at bounding box center [461, 344] width 59 height 26
click at [467, 345] on button "Save" at bounding box center [461, 344] width 59 height 26
click at [478, 247] on input "1" at bounding box center [409, 250] width 164 height 26
click at [478, 247] on input "2" at bounding box center [409, 250] width 164 height 26
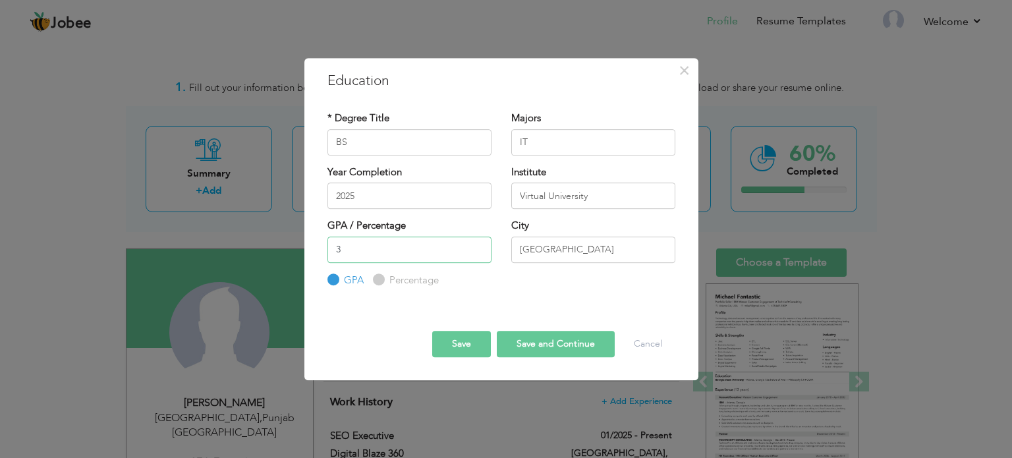
click at [478, 247] on input "3" at bounding box center [409, 250] width 164 height 26
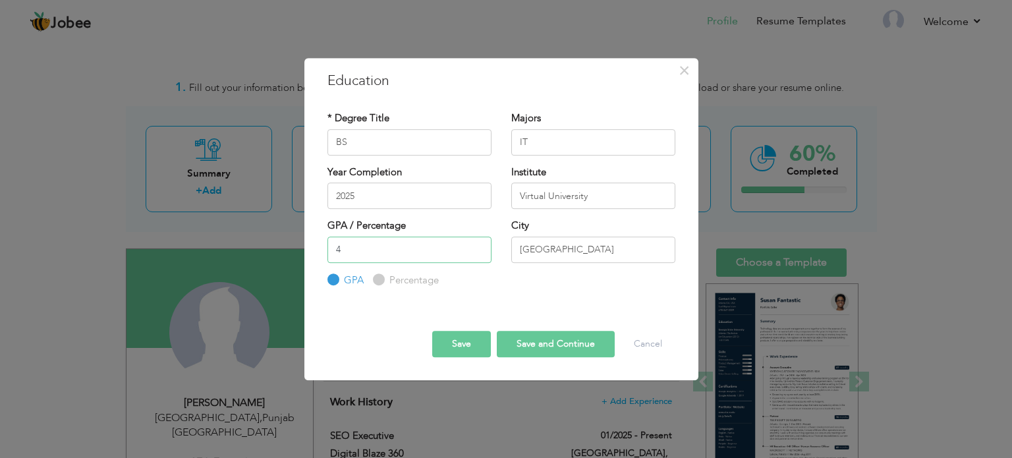
click at [478, 247] on input "4" at bounding box center [409, 250] width 164 height 26
click at [468, 345] on button "Save" at bounding box center [461, 344] width 59 height 26
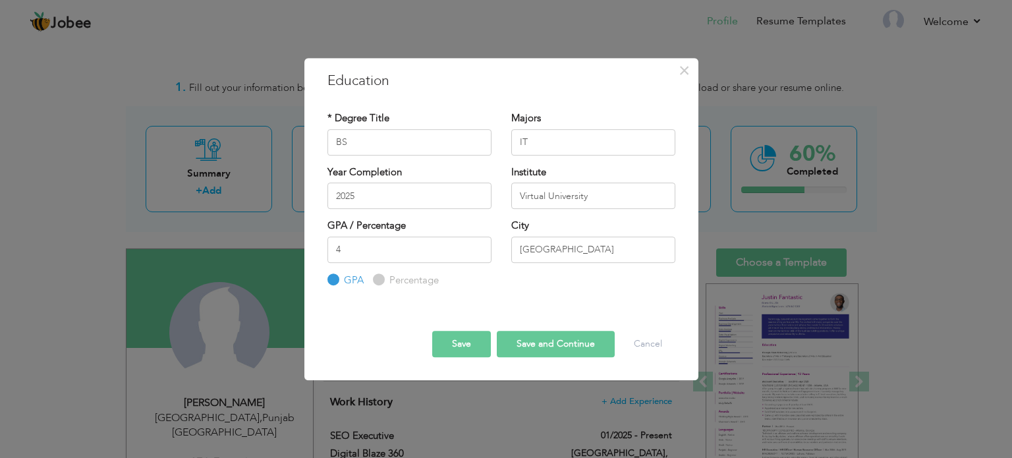
click at [465, 341] on button "Save" at bounding box center [461, 344] width 59 height 26
click at [449, 348] on button "Save" at bounding box center [461, 344] width 59 height 26
click at [461, 341] on button "Save" at bounding box center [461, 344] width 59 height 26
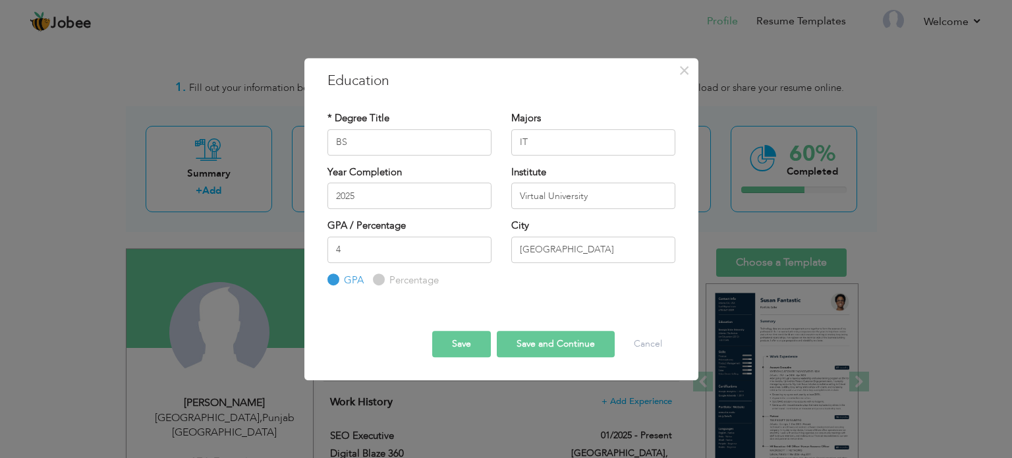
click at [453, 347] on button "Save" at bounding box center [461, 344] width 59 height 26
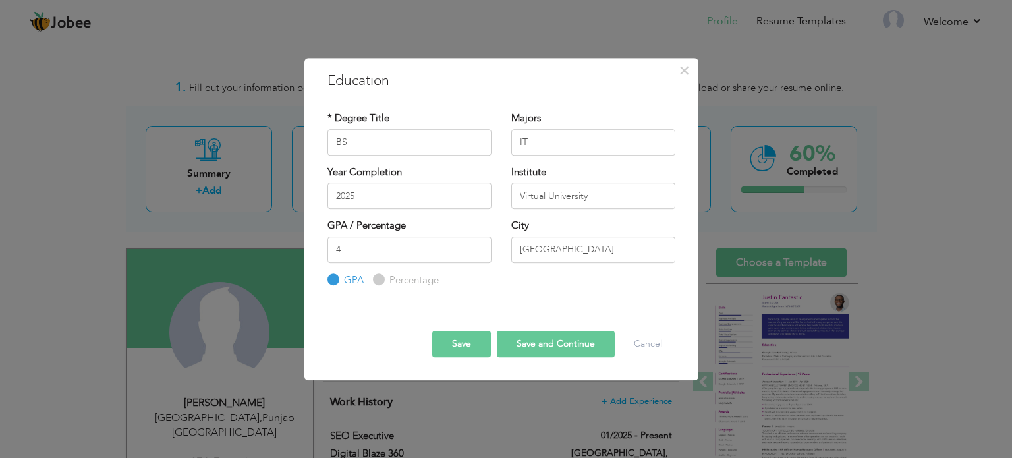
click at [459, 345] on button "Save" at bounding box center [461, 344] width 59 height 26
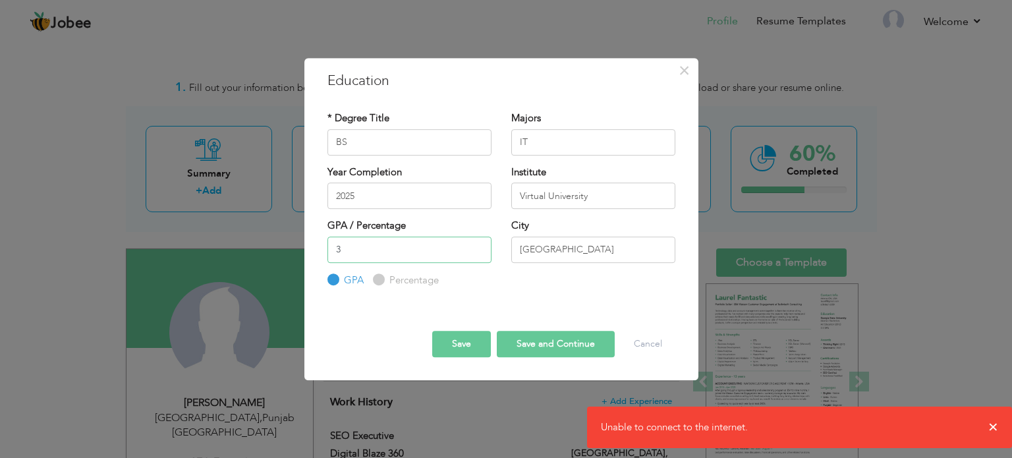
type input "3"
click at [476, 255] on input "3" at bounding box center [409, 250] width 164 height 26
click at [448, 342] on button "Save" at bounding box center [461, 344] width 59 height 26
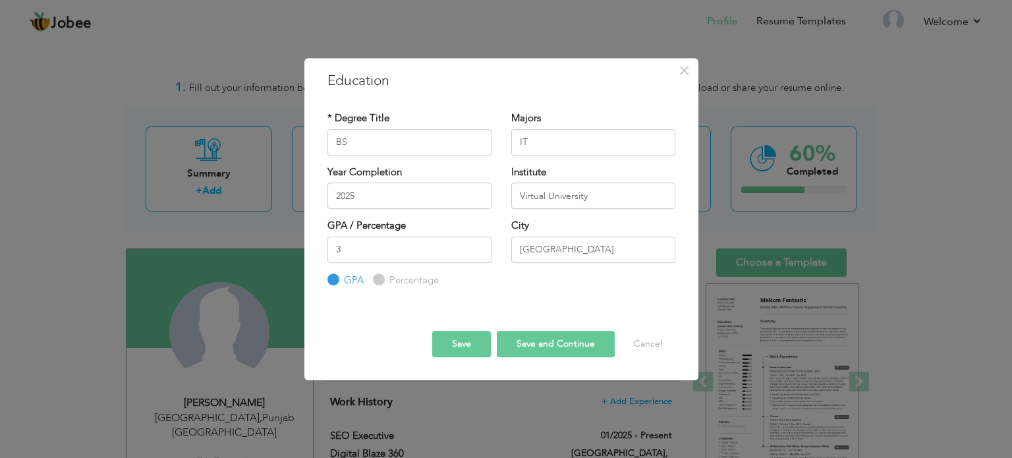
click at [557, 347] on button "Save and Continue" at bounding box center [556, 344] width 118 height 26
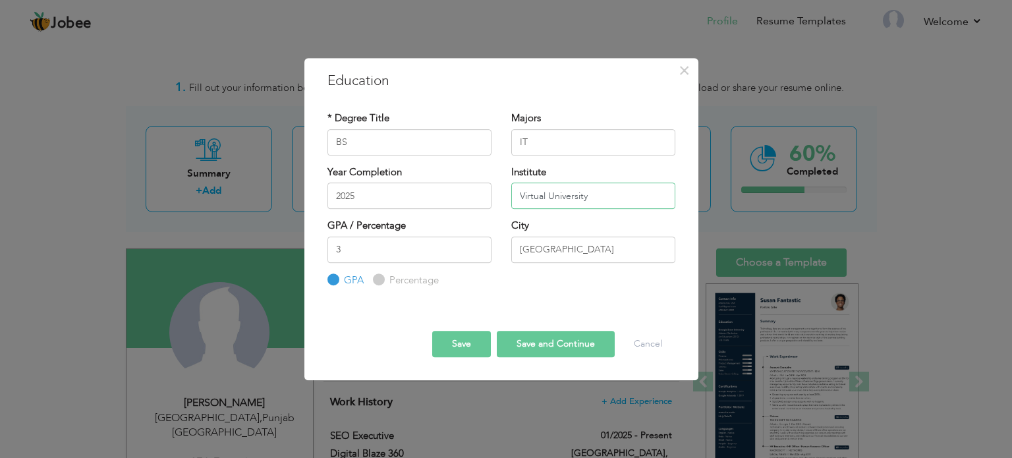
click at [558, 200] on input "Virtual University" at bounding box center [593, 195] width 164 height 26
click at [646, 338] on button "Cancel" at bounding box center [648, 344] width 55 height 26
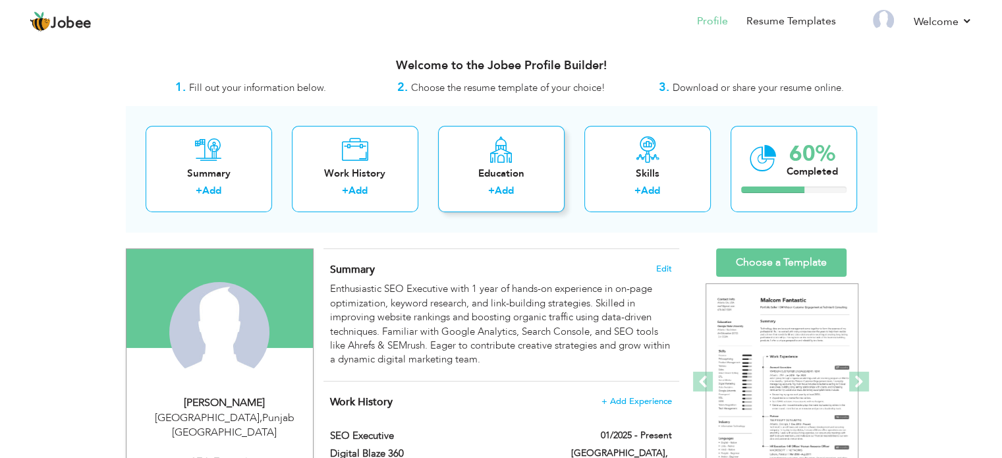
click at [499, 190] on link "Add" at bounding box center [504, 190] width 19 height 13
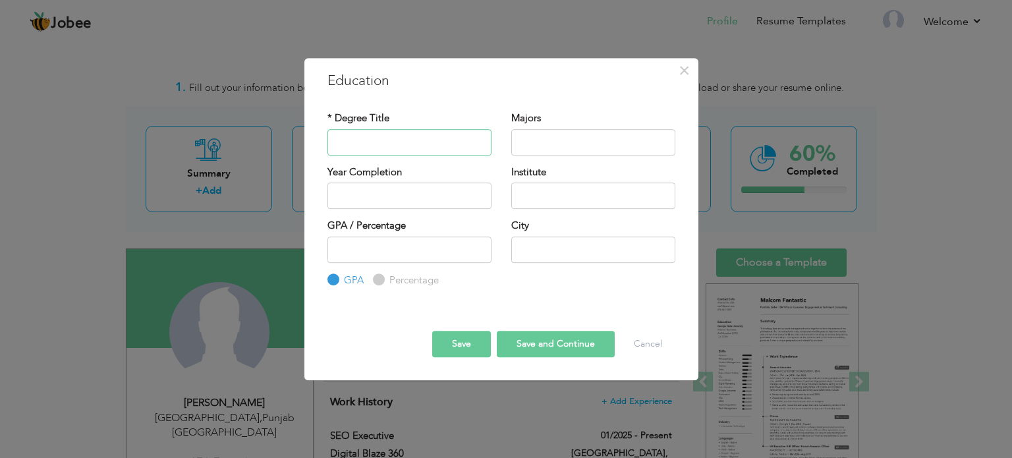
click at [411, 144] on input "text" at bounding box center [409, 142] width 164 height 26
type input "BS"
click at [537, 140] on input "text" at bounding box center [593, 142] width 164 height 26
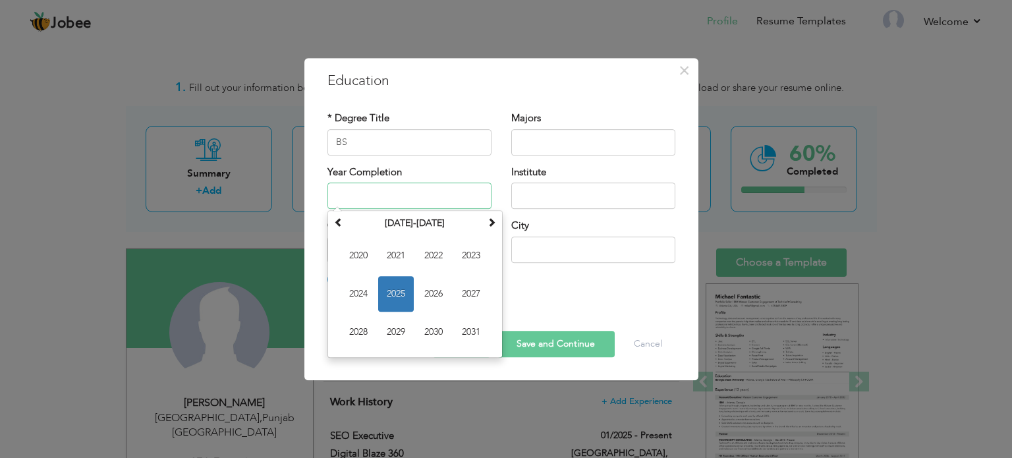
click at [370, 191] on input "text" at bounding box center [409, 195] width 164 height 26
click at [397, 296] on span "2025" at bounding box center [396, 294] width 36 height 36
type input "2025"
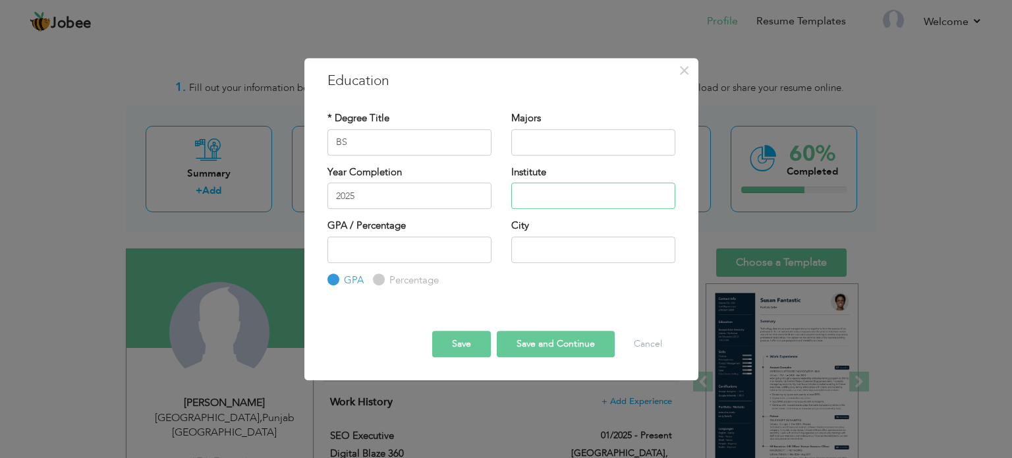
click at [538, 208] on input "text" at bounding box center [593, 195] width 164 height 26
type input "Virtual University"
click at [476, 244] on input "1" at bounding box center [409, 250] width 164 height 26
click at [476, 244] on input "2" at bounding box center [409, 250] width 164 height 26
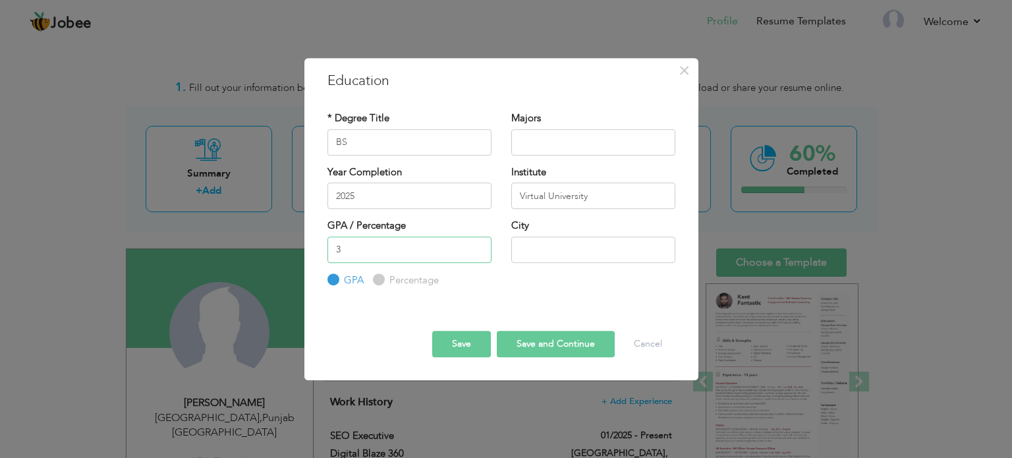
type input "3"
click at [476, 244] on input "3" at bounding box center [409, 250] width 164 height 26
click at [532, 255] on input "text" at bounding box center [593, 250] width 164 height 26
type input "[GEOGRAPHIC_DATA]"
click at [463, 345] on button "Save" at bounding box center [461, 344] width 59 height 26
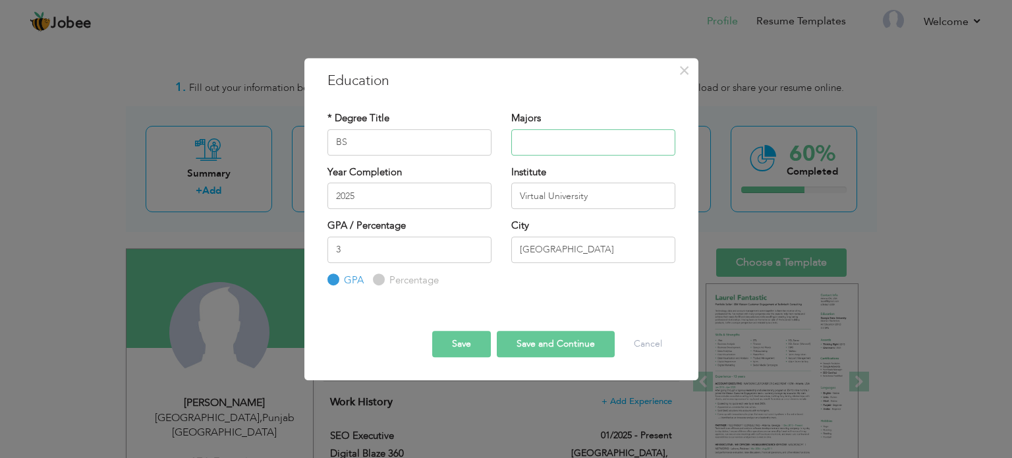
click at [604, 142] on input "text" at bounding box center [593, 142] width 164 height 26
type input "IT"
click at [466, 345] on button "Save" at bounding box center [461, 344] width 59 height 26
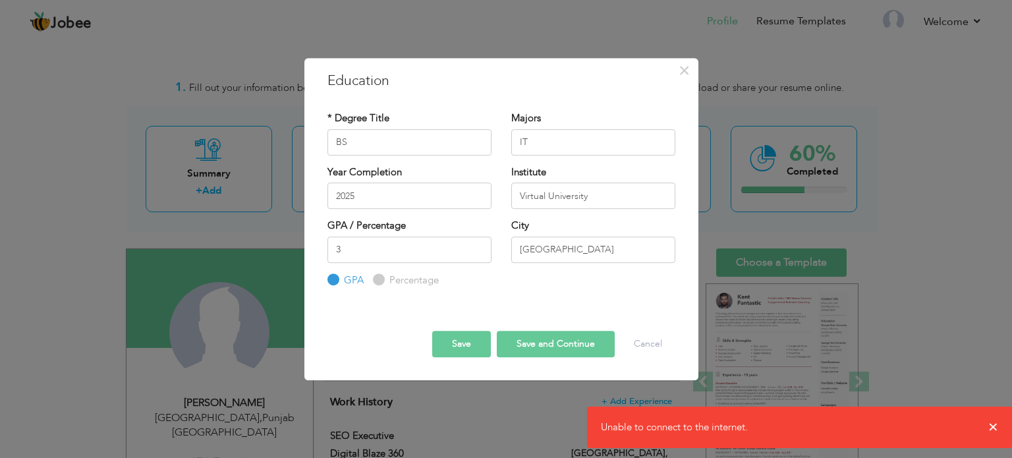
click at [463, 339] on button "Save" at bounding box center [461, 344] width 59 height 26
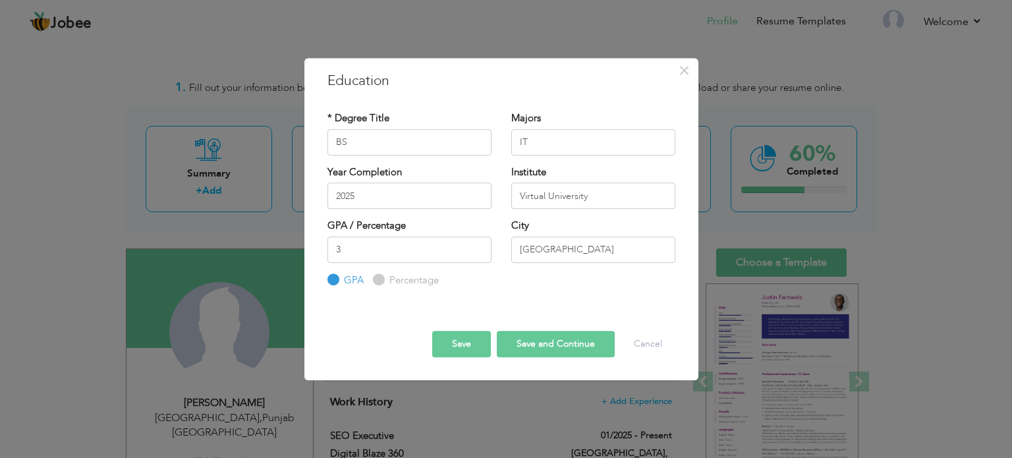
click at [471, 347] on button "Save" at bounding box center [461, 344] width 59 height 26
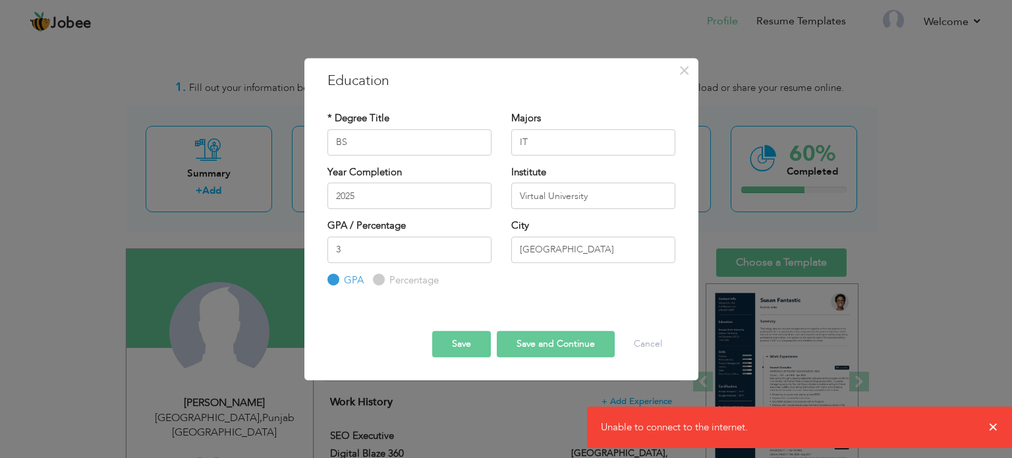
click at [451, 339] on button "Save" at bounding box center [461, 344] width 59 height 26
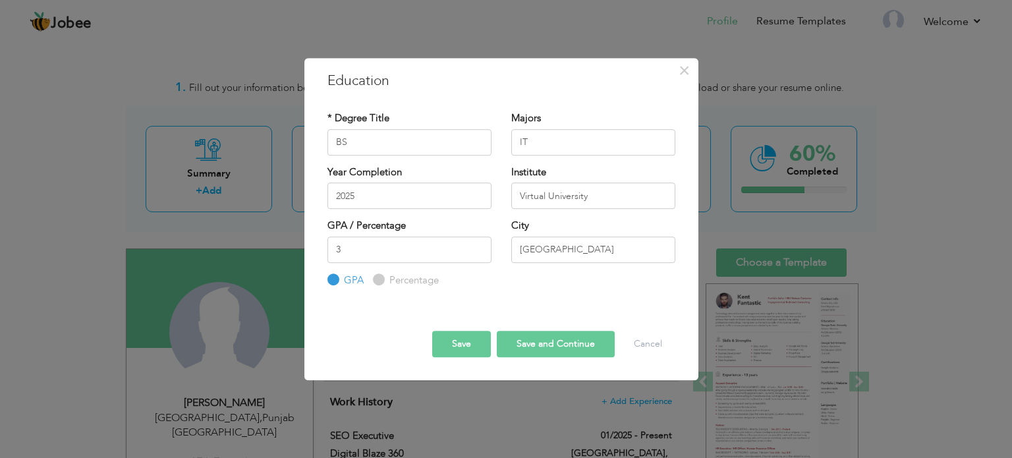
click at [451, 339] on button "Save" at bounding box center [461, 344] width 59 height 26
click at [463, 342] on button "Save" at bounding box center [461, 344] width 59 height 26
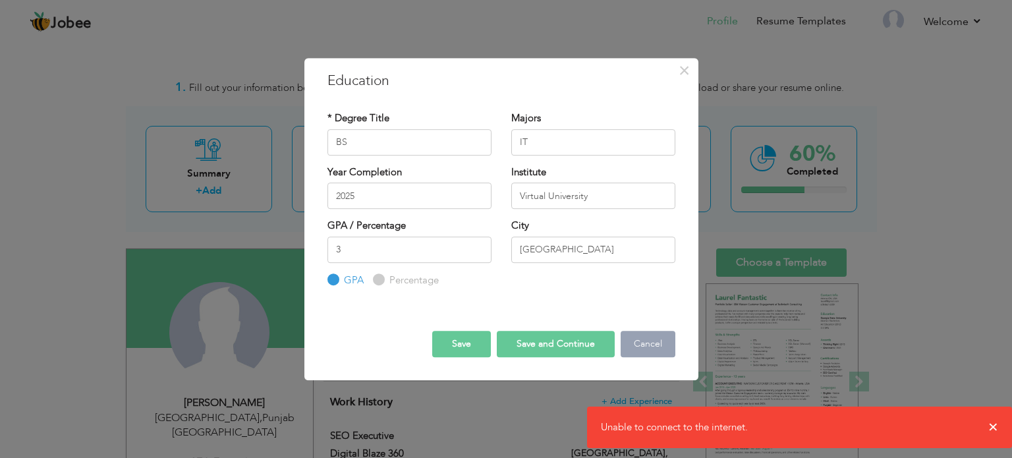
click at [650, 347] on button "Cancel" at bounding box center [648, 344] width 55 height 26
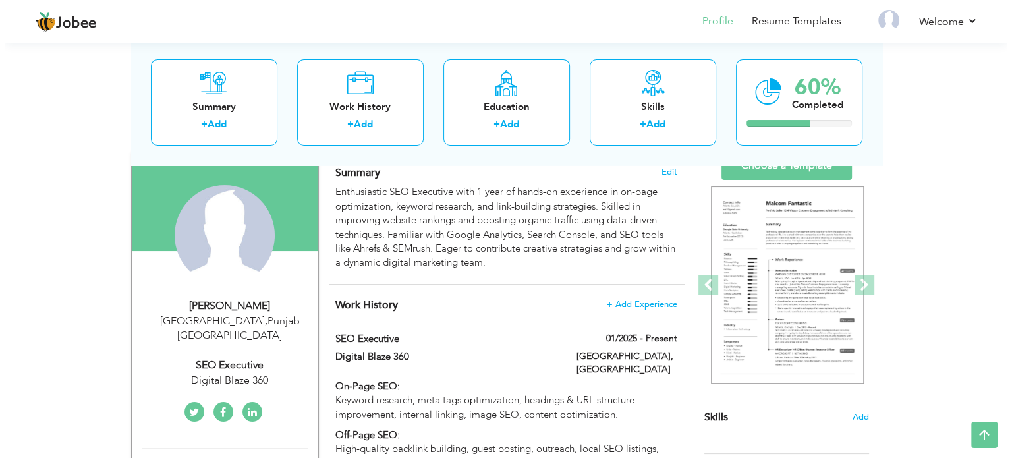
scroll to position [96, 0]
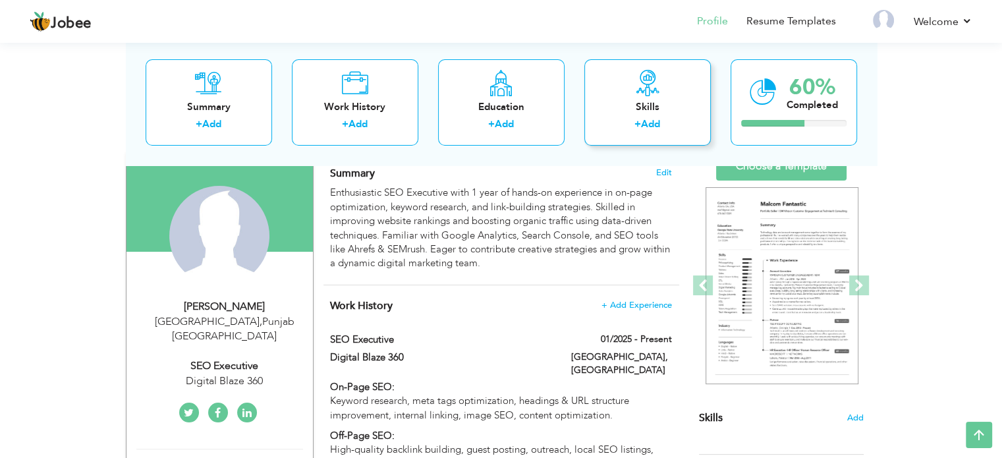
click at [660, 119] on link "Add" at bounding box center [650, 124] width 19 height 13
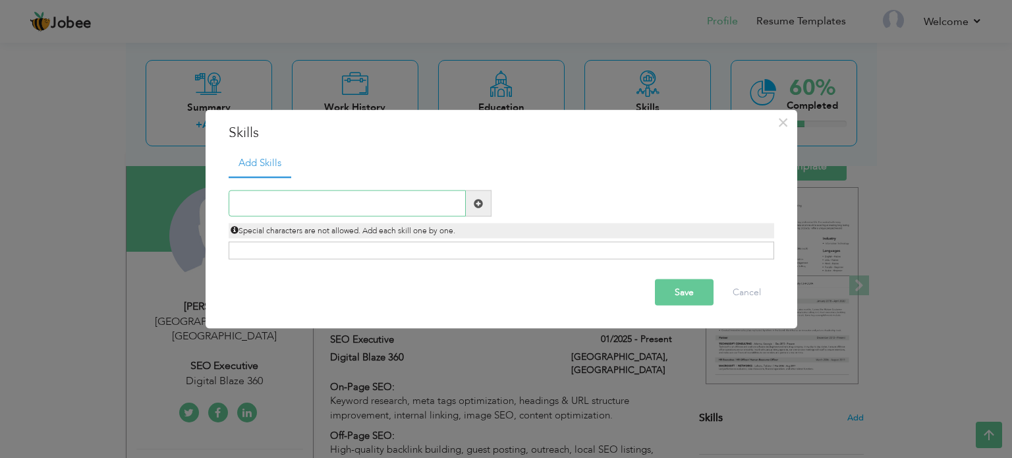
click at [338, 208] on input "text" at bounding box center [347, 203] width 237 height 26
paste input "On-Page SEO: Keyword Research, Meta Tags, Headings"
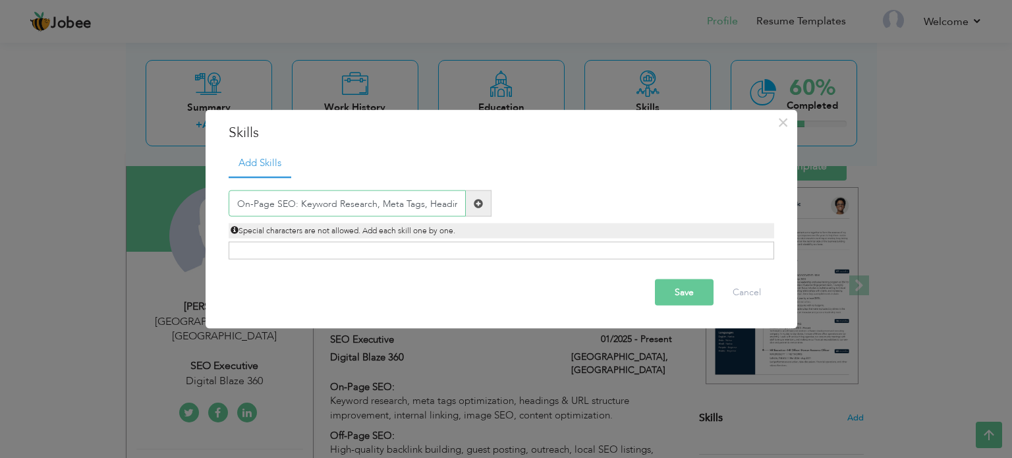
scroll to position [0, 7]
type input "On-Page SEO: Keyword Research, Meta Tags, Headings"
click at [667, 291] on button "Save" at bounding box center [684, 292] width 59 height 26
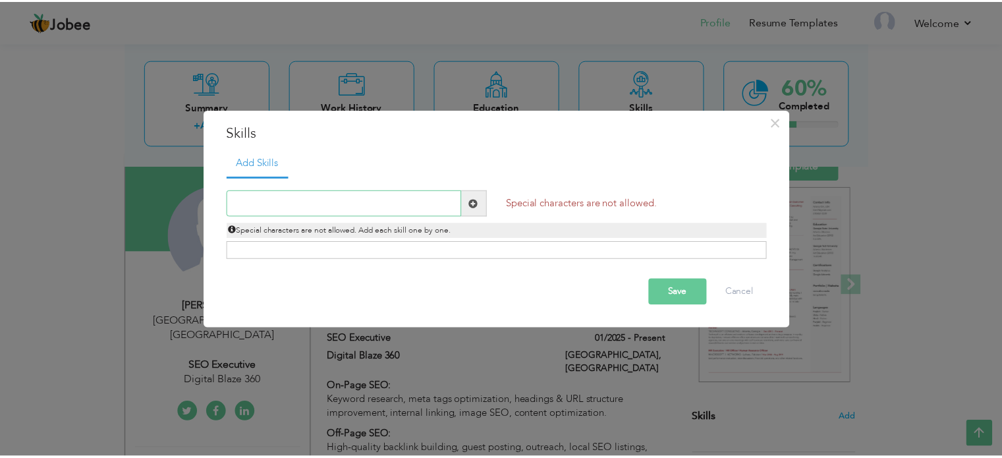
scroll to position [0, 0]
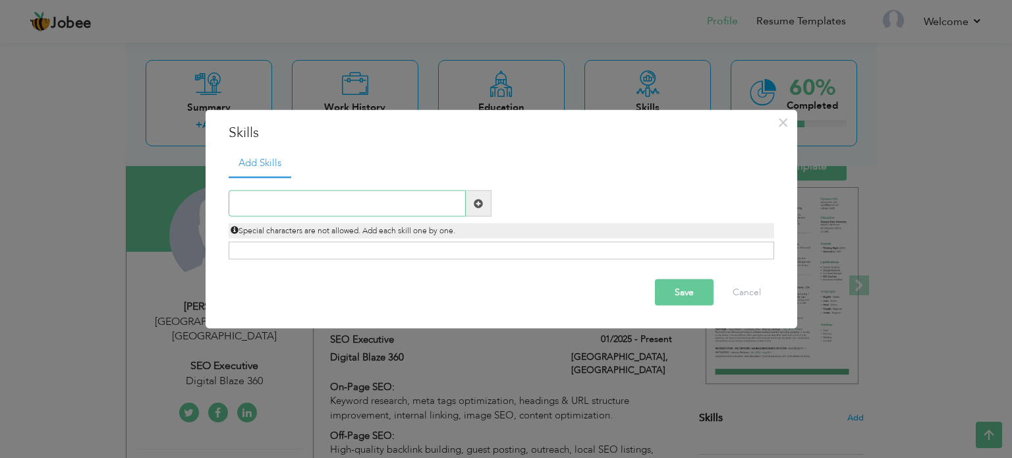
paste input "On-Page SEO"
type input "On-Page SEO"
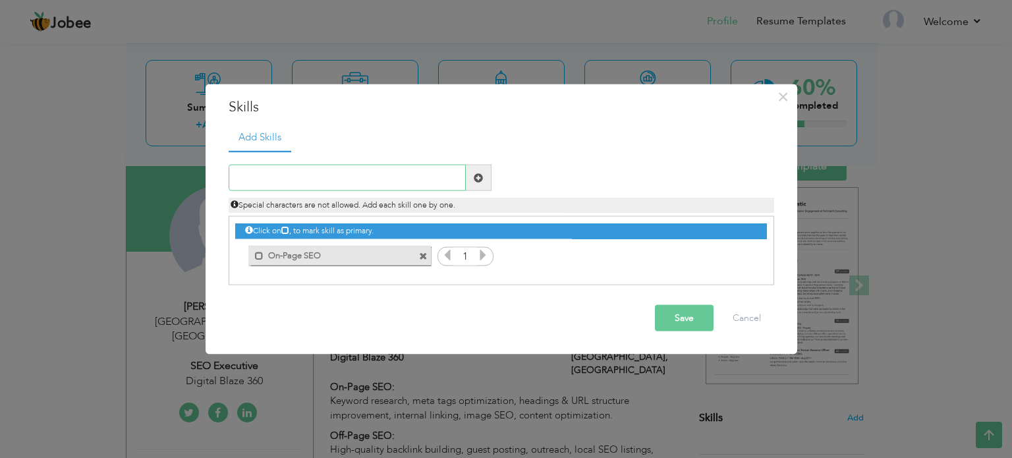
paste input "Keyword Research"
type input "Keyword Research"
paste input "Off-Page SEO"
type input "Off-Page SEO"
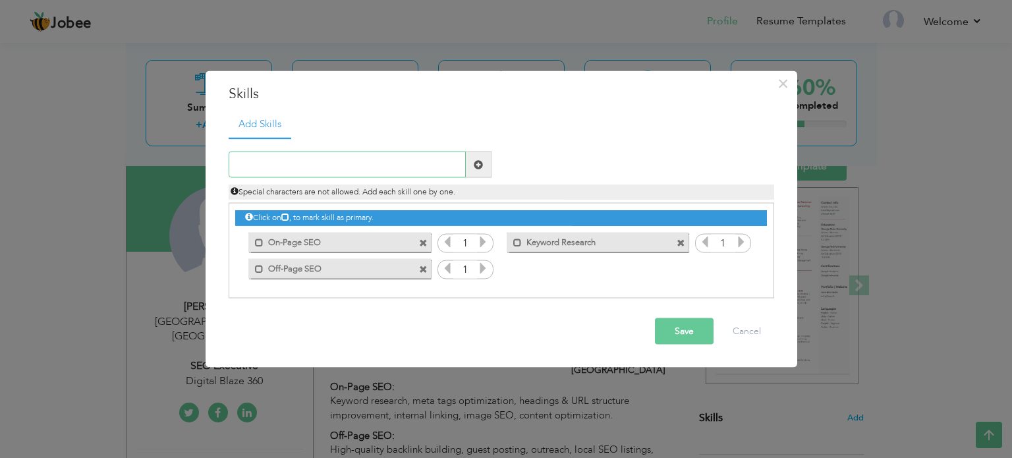
click at [275, 162] on input "text" at bounding box center [347, 165] width 237 height 26
paste input "Link Building"
type input "Link Building"
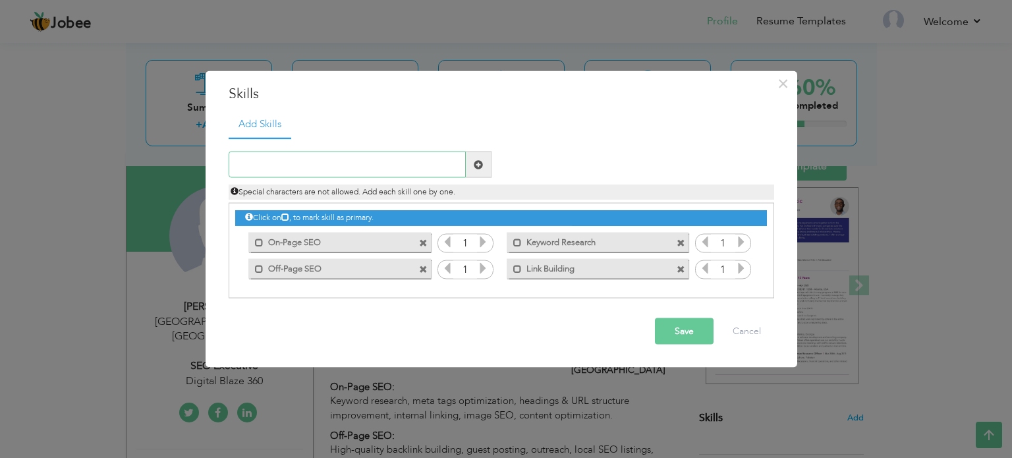
paste input "Guest Posting"
type input "Guest Posting"
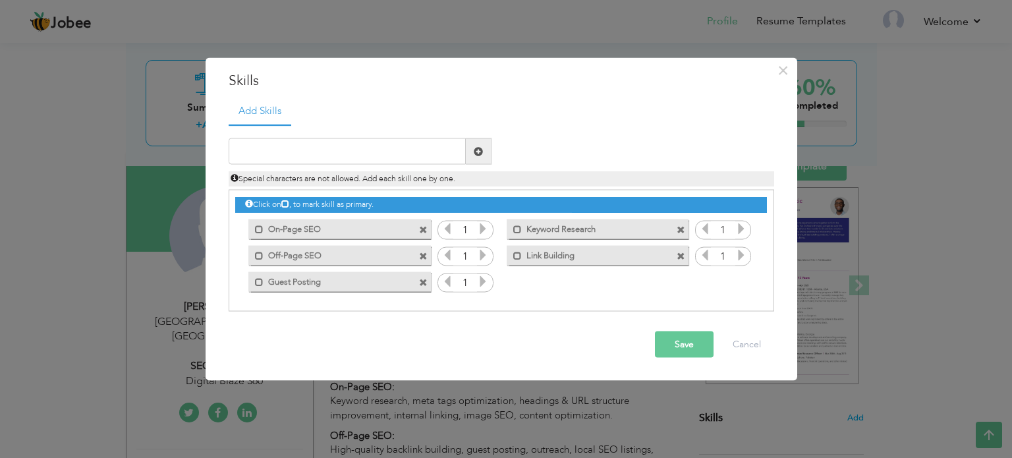
click at [686, 346] on button "Save" at bounding box center [684, 344] width 59 height 26
click at [687, 344] on button "Save" at bounding box center [684, 344] width 59 height 26
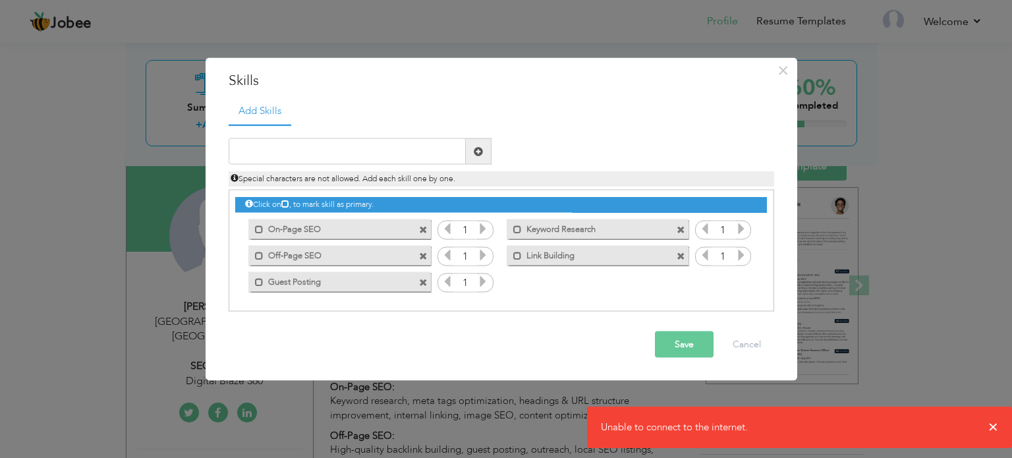
click at [685, 347] on button "Save" at bounding box center [684, 344] width 59 height 26
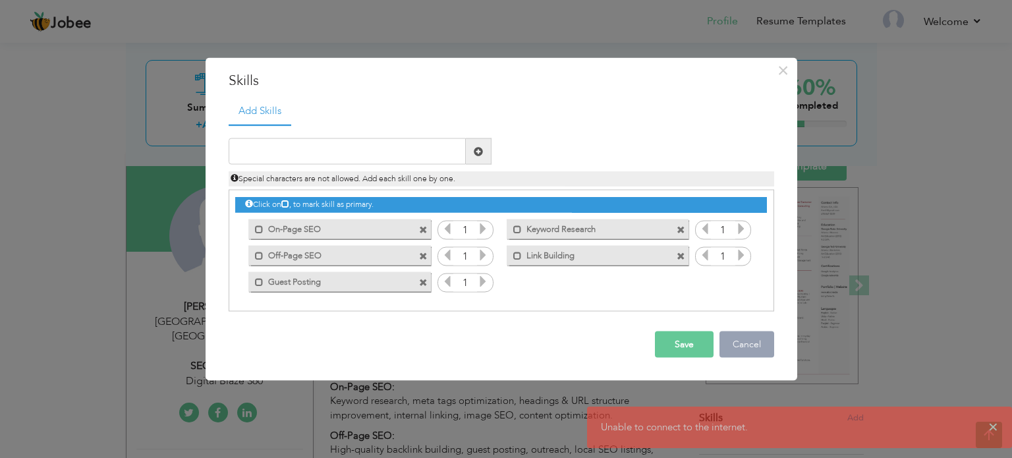
click at [737, 334] on button "Cancel" at bounding box center [746, 344] width 55 height 26
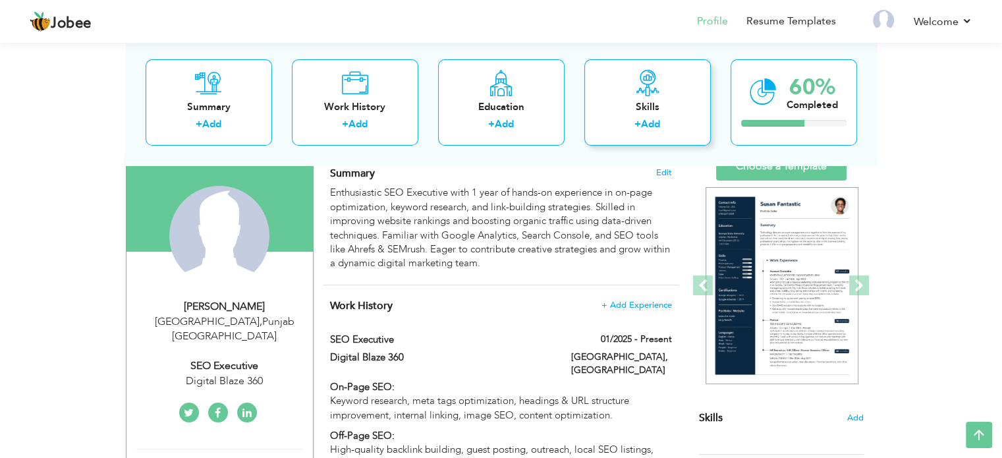
click at [644, 107] on div "Skills" at bounding box center [647, 107] width 105 height 14
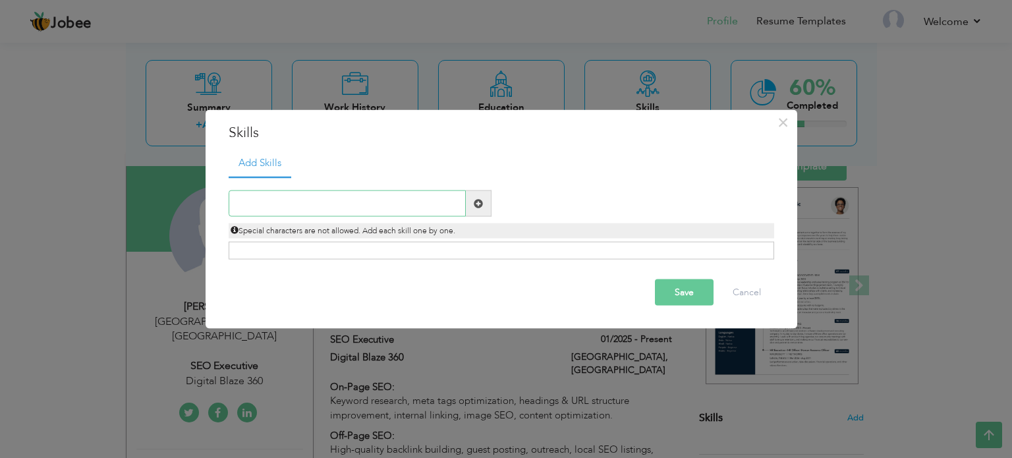
click at [327, 205] on input "text" at bounding box center [347, 203] width 237 height 26
paste input "On-Page SEO"
type input "On-Page SEO"
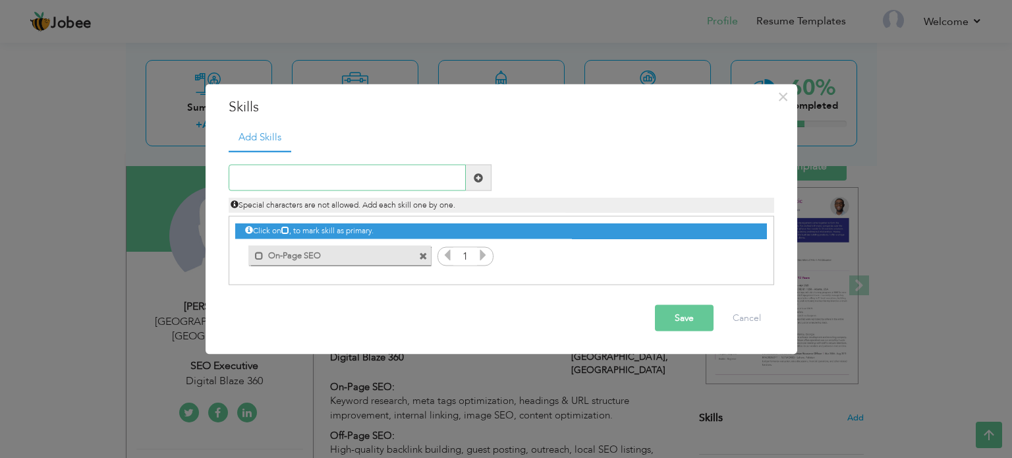
paste input "Keyword Research"
type input "Keyword Research"
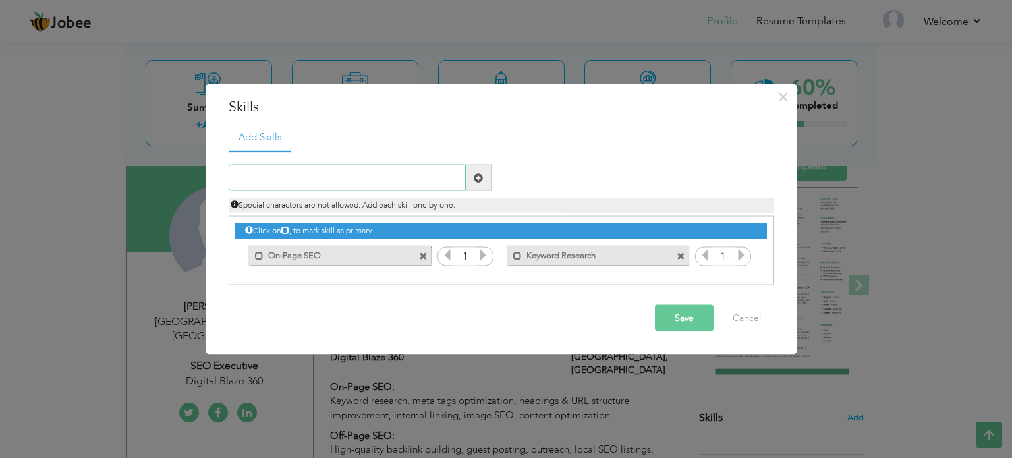
paste input "Off-Page SEO"
type input "Off-Page SEO"
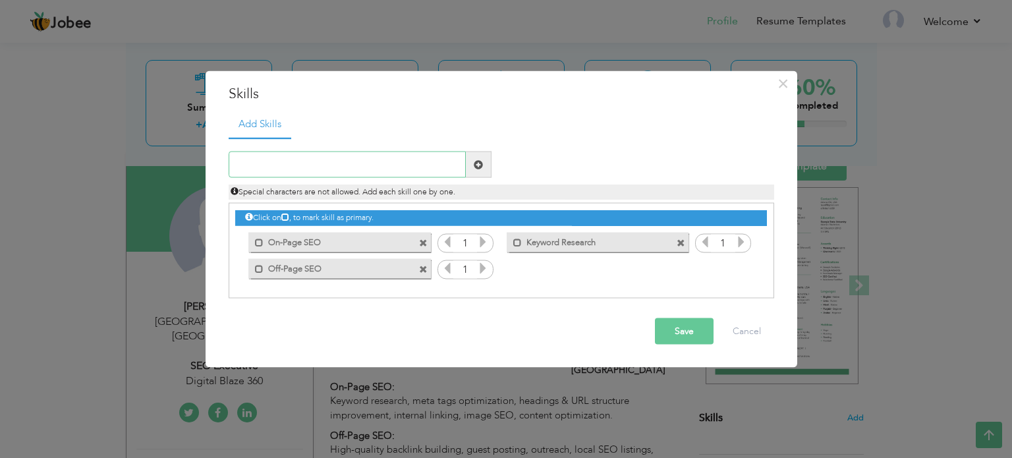
paste input "Link Building"
type input "Link Building"
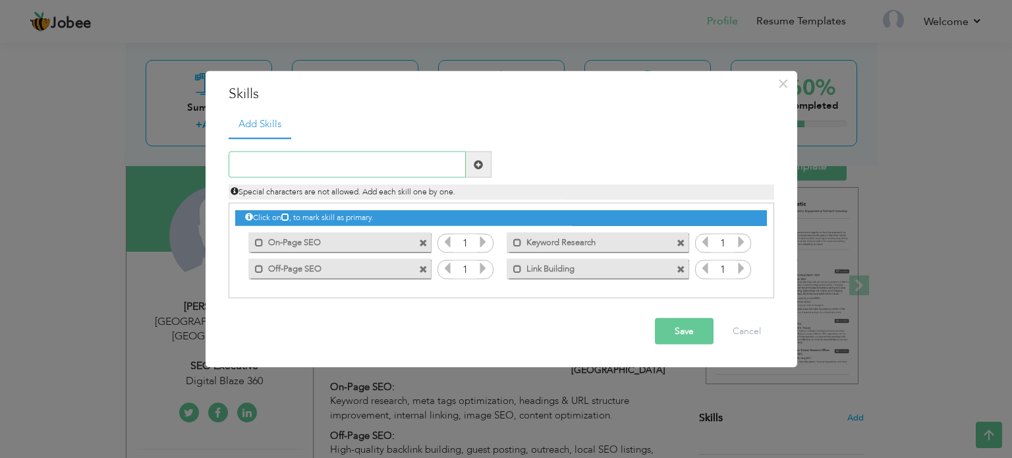
paste input "Guest Posting"
type input "Guest Posting"
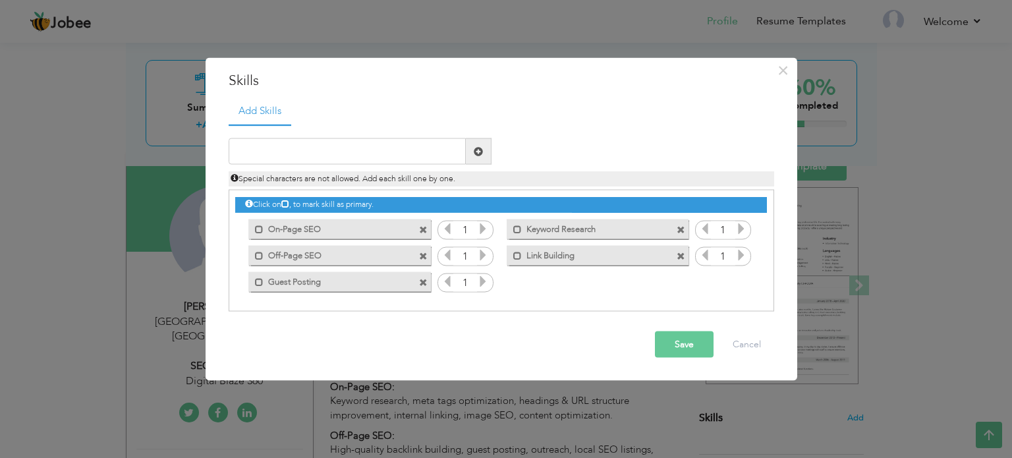
click at [667, 345] on button "Save" at bounding box center [684, 344] width 59 height 26
click at [883, 147] on div "× Skills Add Skills Duplicate entry Mark as primary skill. 1 1 1" at bounding box center [506, 229] width 1012 height 458
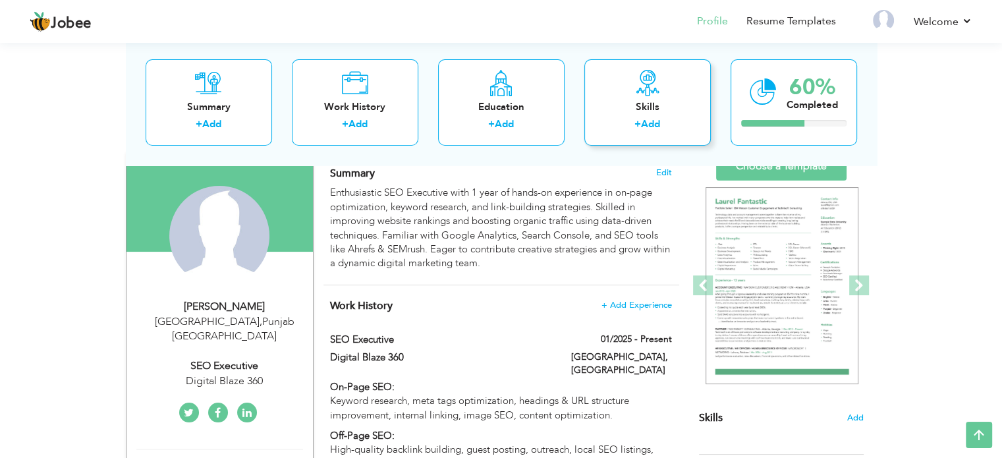
click at [623, 121] on div "+ Add" at bounding box center [647, 126] width 105 height 17
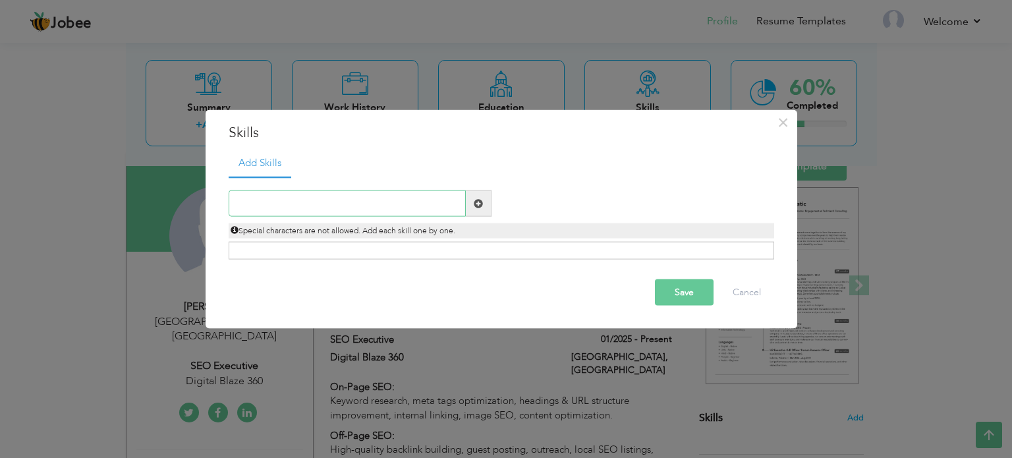
click at [318, 200] on input "text" at bounding box center [347, 203] width 237 height 26
paste input "On-Page SEO"
type input "On-Page SEO"
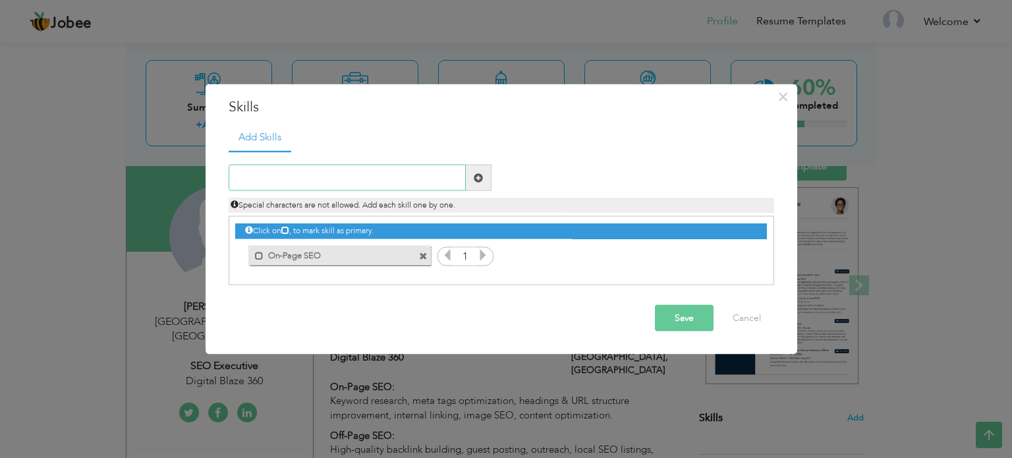
paste input "Keyword Research"
type input "Keyword Research"
paste input "Off-Page SEO"
type input "Off-Page SEO"
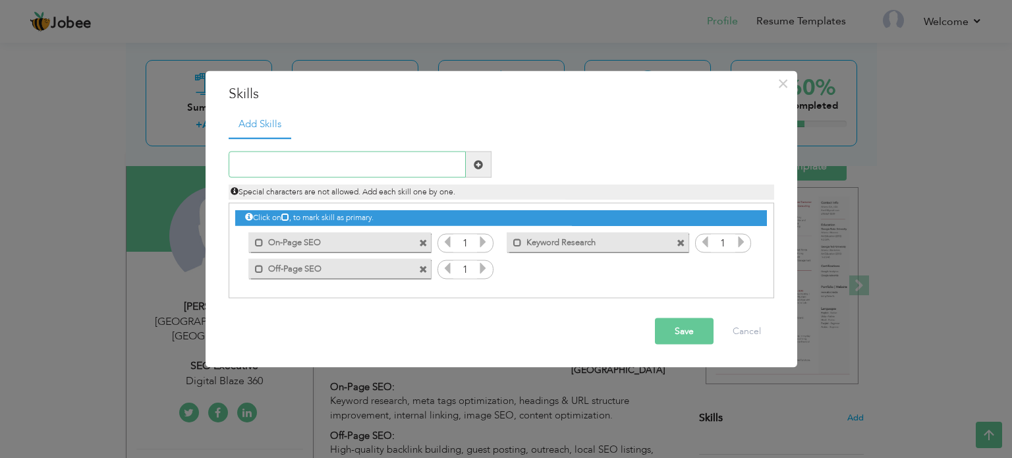
paste input "Link Building"
type input "Link Building"
paste input "Guest Posting"
type input "Guest Posting"
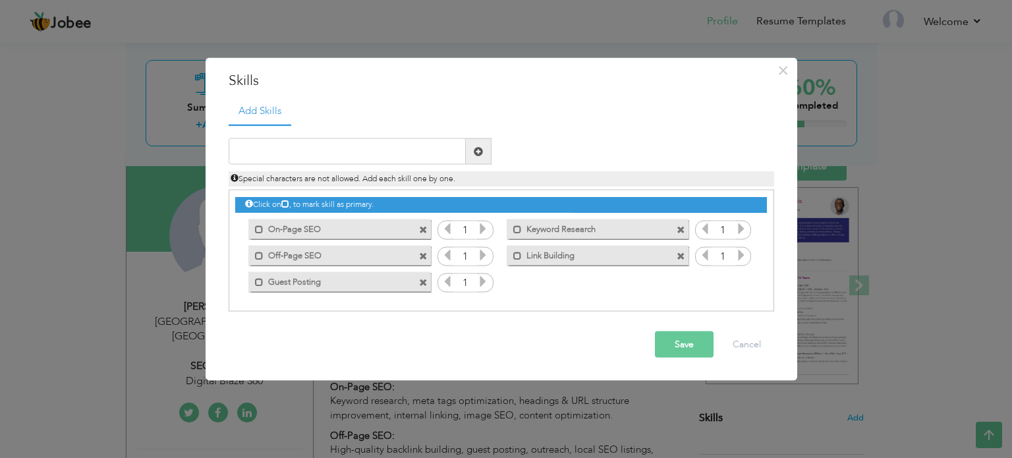
click at [677, 347] on button "Save" at bounding box center [684, 344] width 59 height 26
click at [673, 346] on button "Save" at bounding box center [684, 344] width 59 height 26
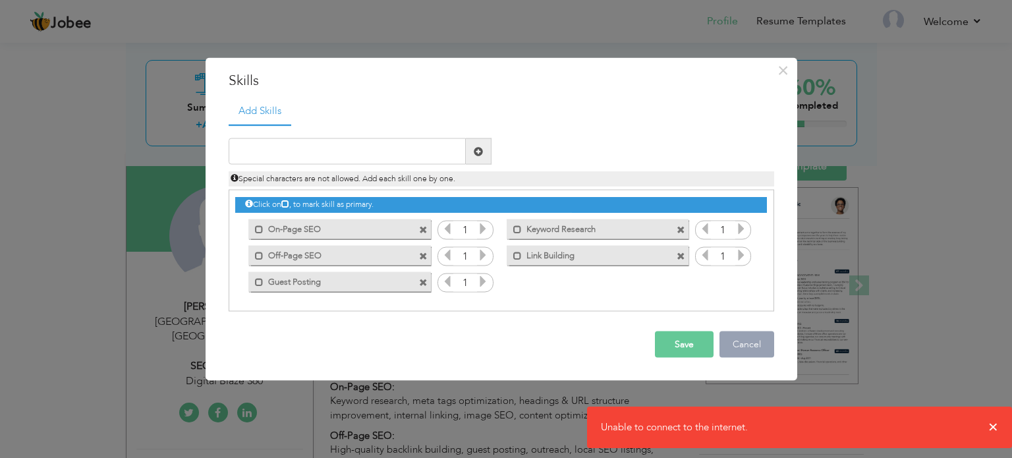
click at [741, 351] on button "Cancel" at bounding box center [746, 344] width 55 height 26
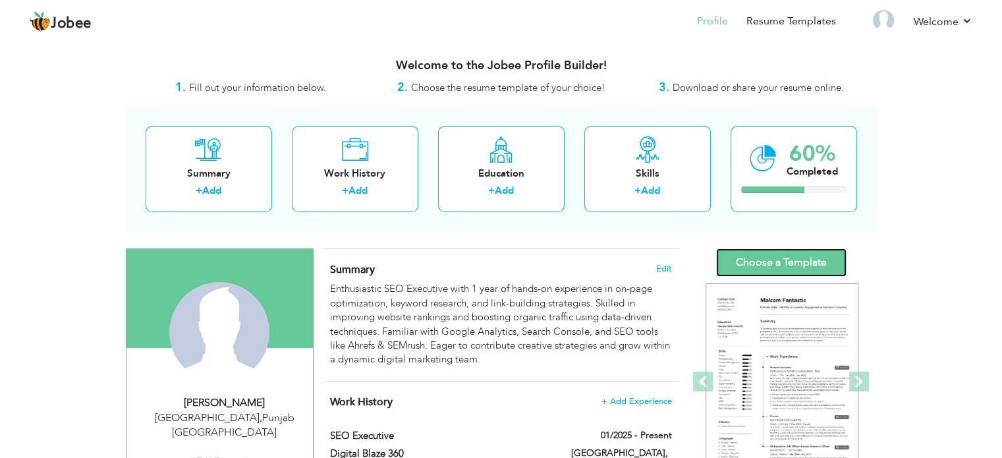
click at [752, 260] on link "Choose a Template" at bounding box center [781, 262] width 130 height 28
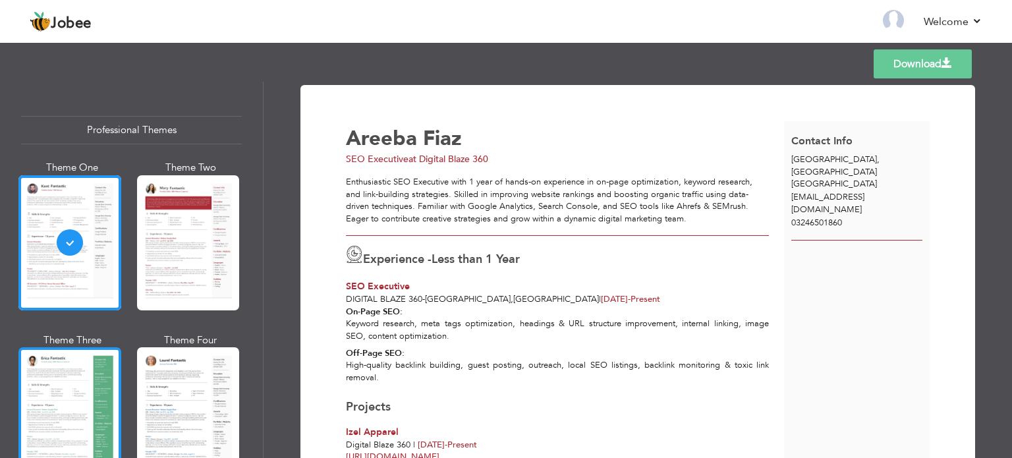
click at [61, 386] on div at bounding box center [69, 414] width 103 height 135
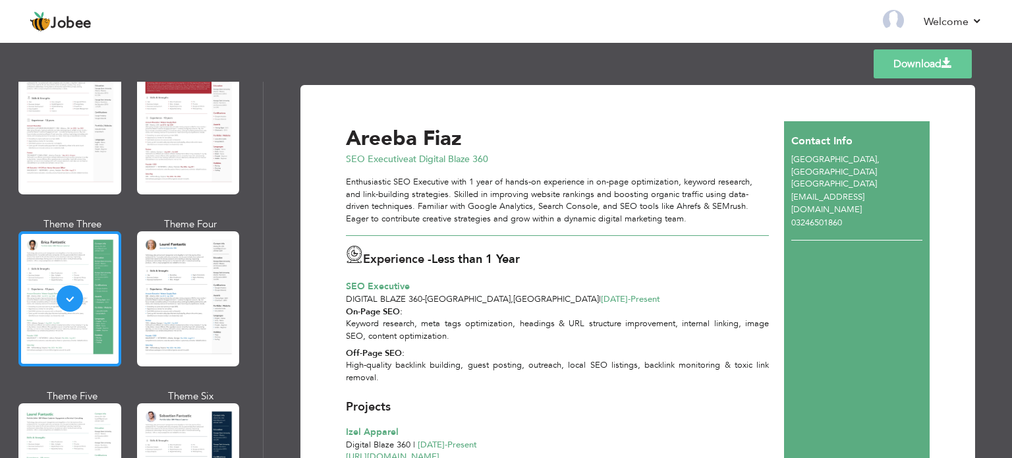
scroll to position [115, 0]
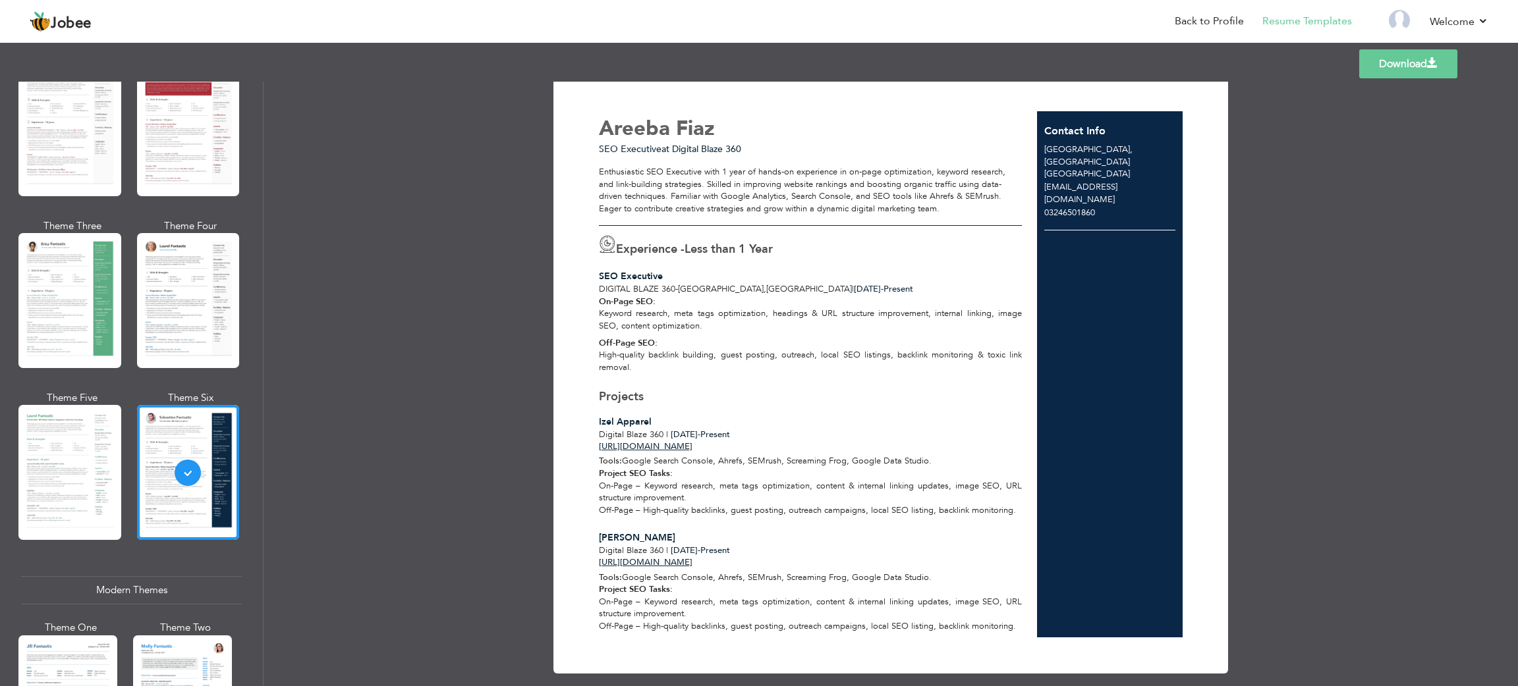
scroll to position [10, 0]
